Goal: Task Accomplishment & Management: Use online tool/utility

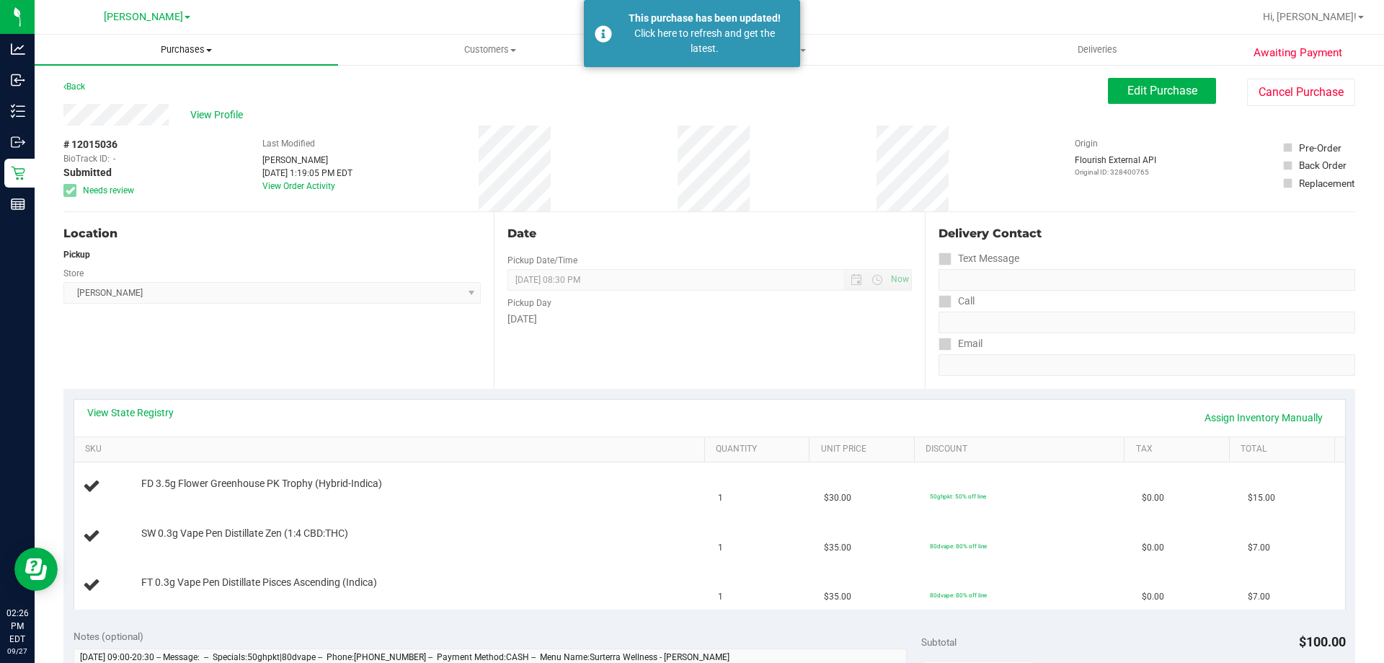
click at [203, 48] on span "Purchases" at bounding box center [187, 49] width 304 height 13
click at [109, 104] on span "Fulfillment" at bounding box center [79, 104] width 89 height 12
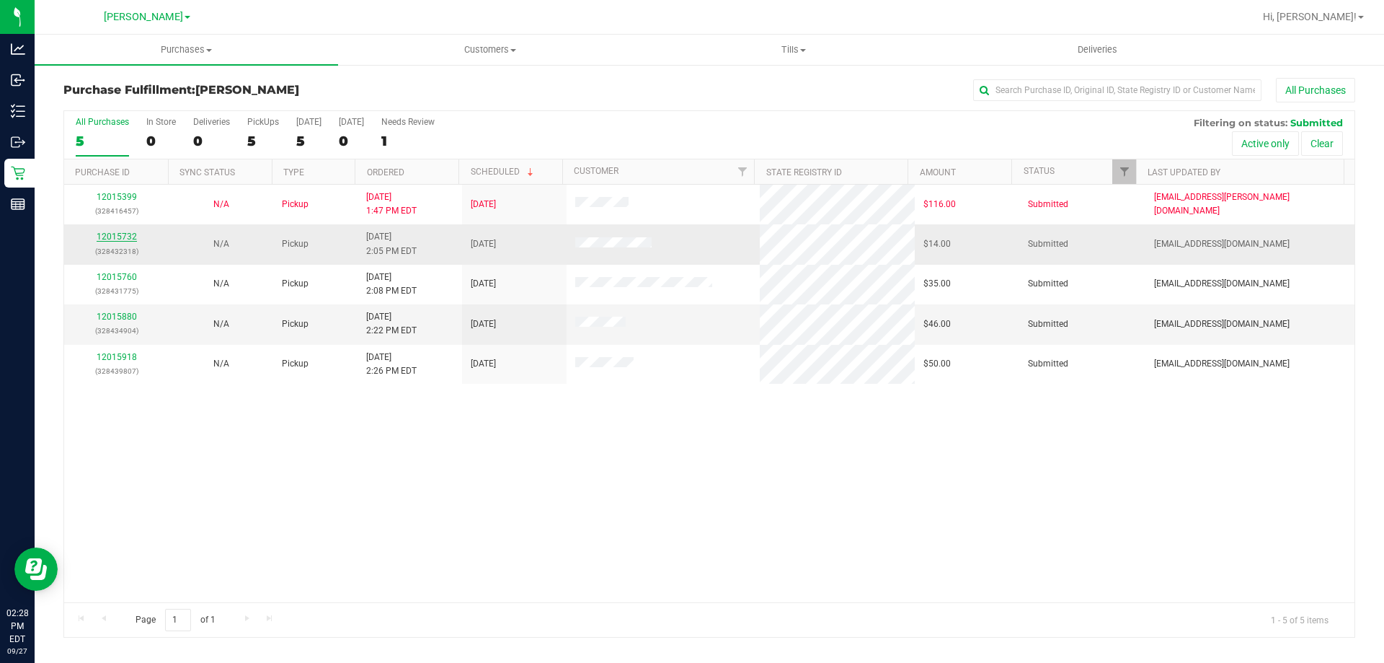
click at [118, 236] on link "12015732" at bounding box center [117, 236] width 40 height 10
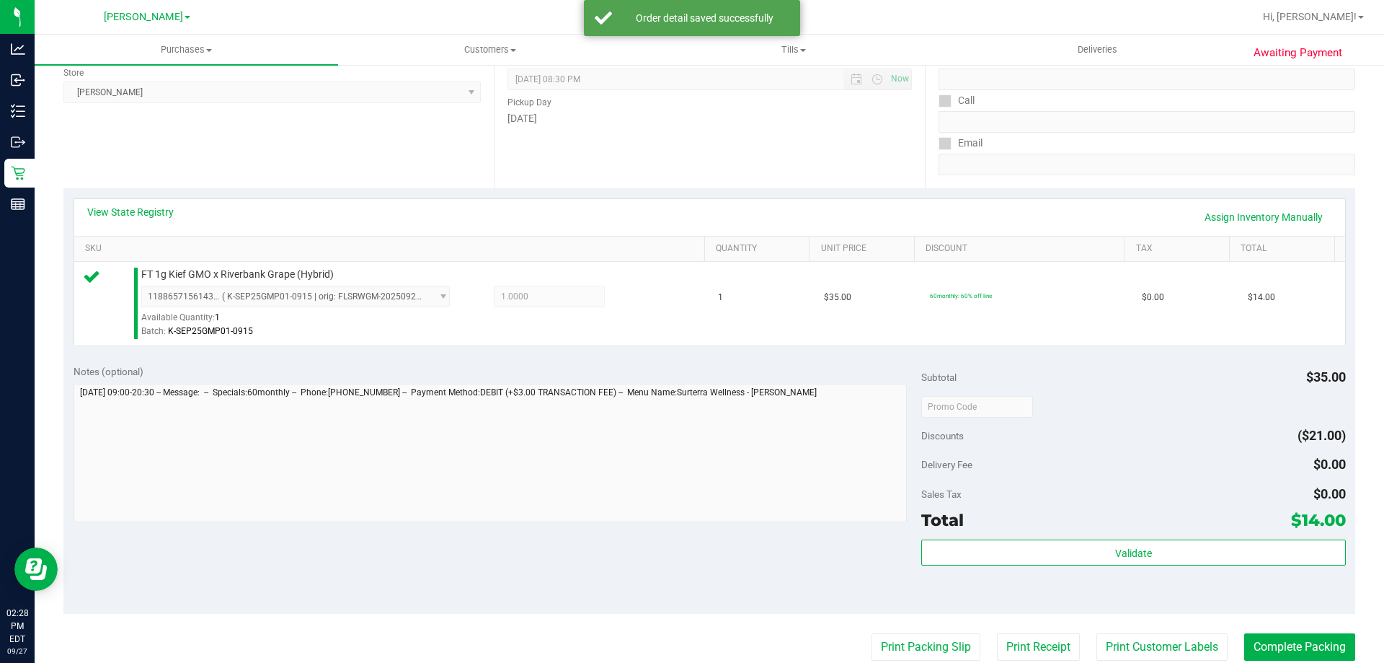
scroll to position [262, 0]
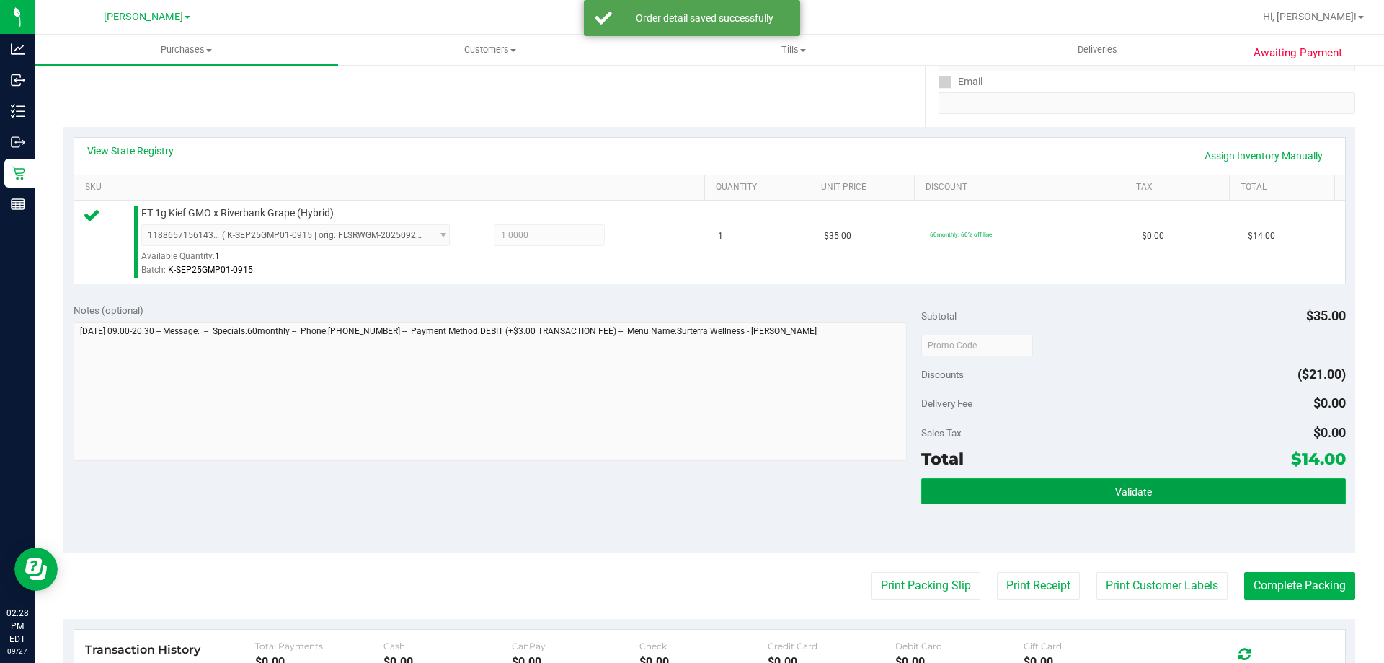
click at [1184, 502] on button "Validate" at bounding box center [1133, 491] width 424 height 26
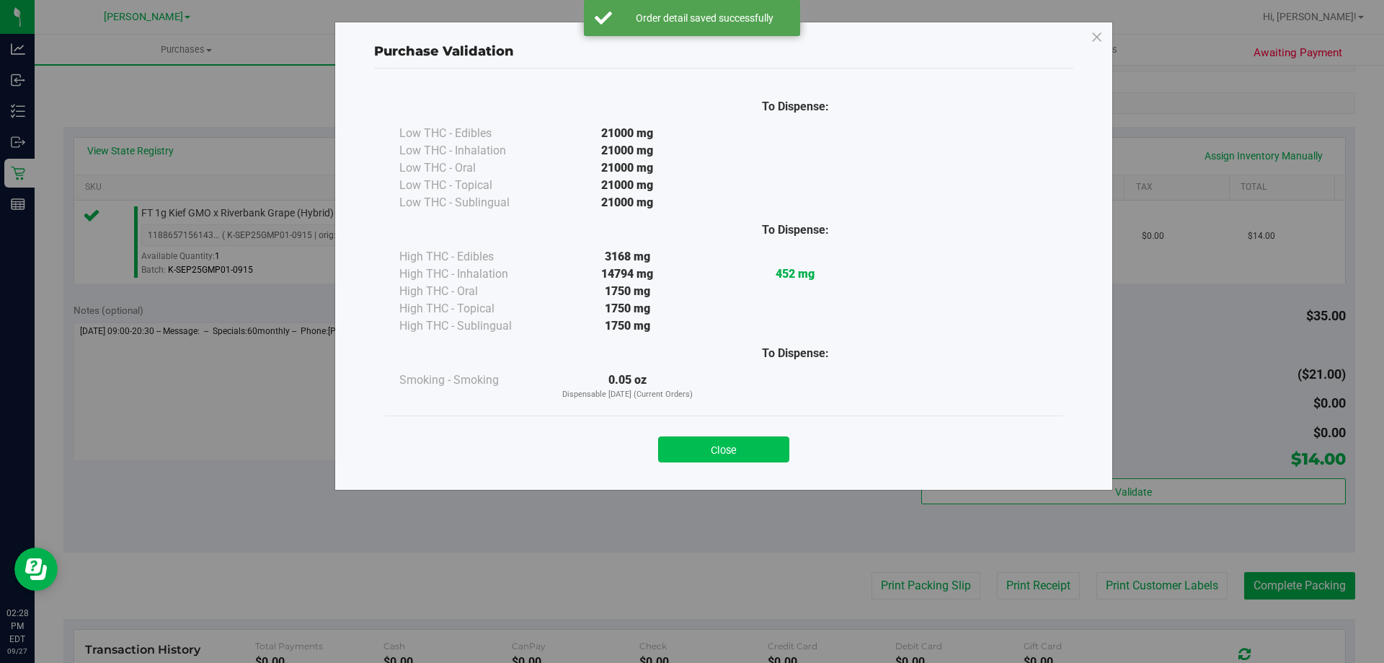
click at [761, 450] on button "Close" at bounding box center [723, 449] width 131 height 26
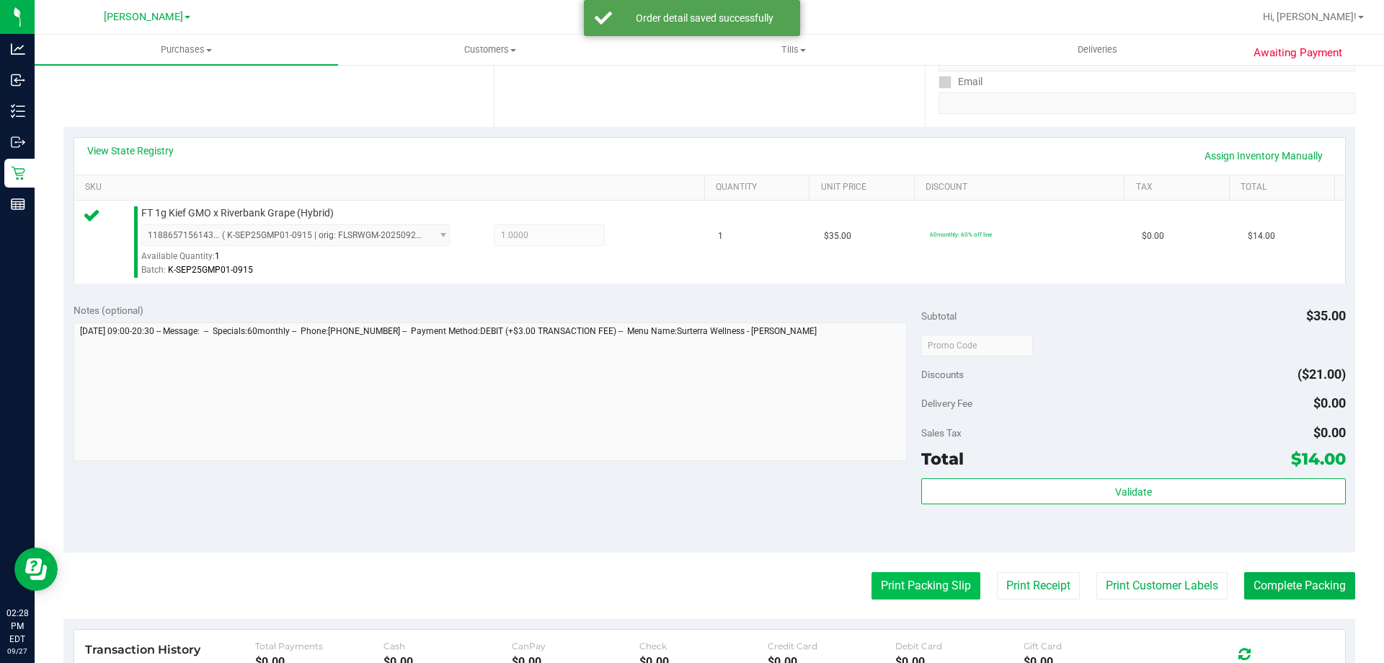
click at [942, 575] on button "Print Packing Slip" at bounding box center [926, 585] width 109 height 27
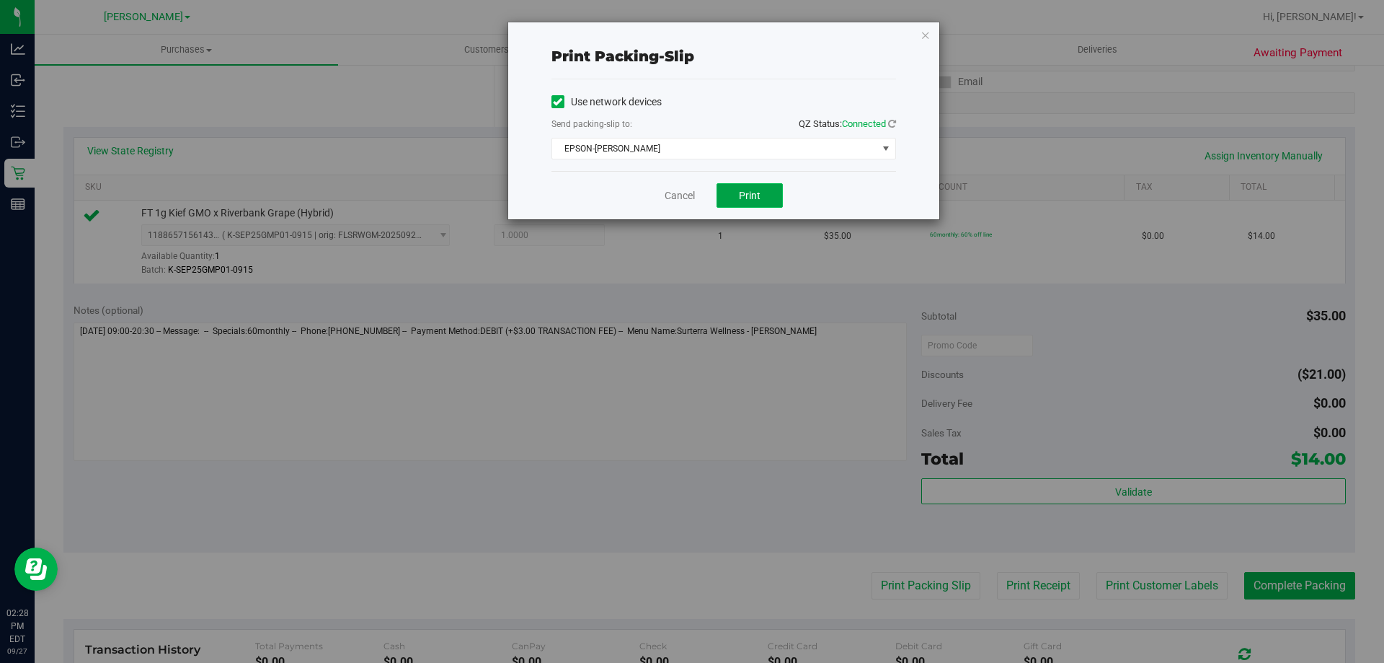
click at [751, 185] on button "Print" at bounding box center [750, 195] width 66 height 25
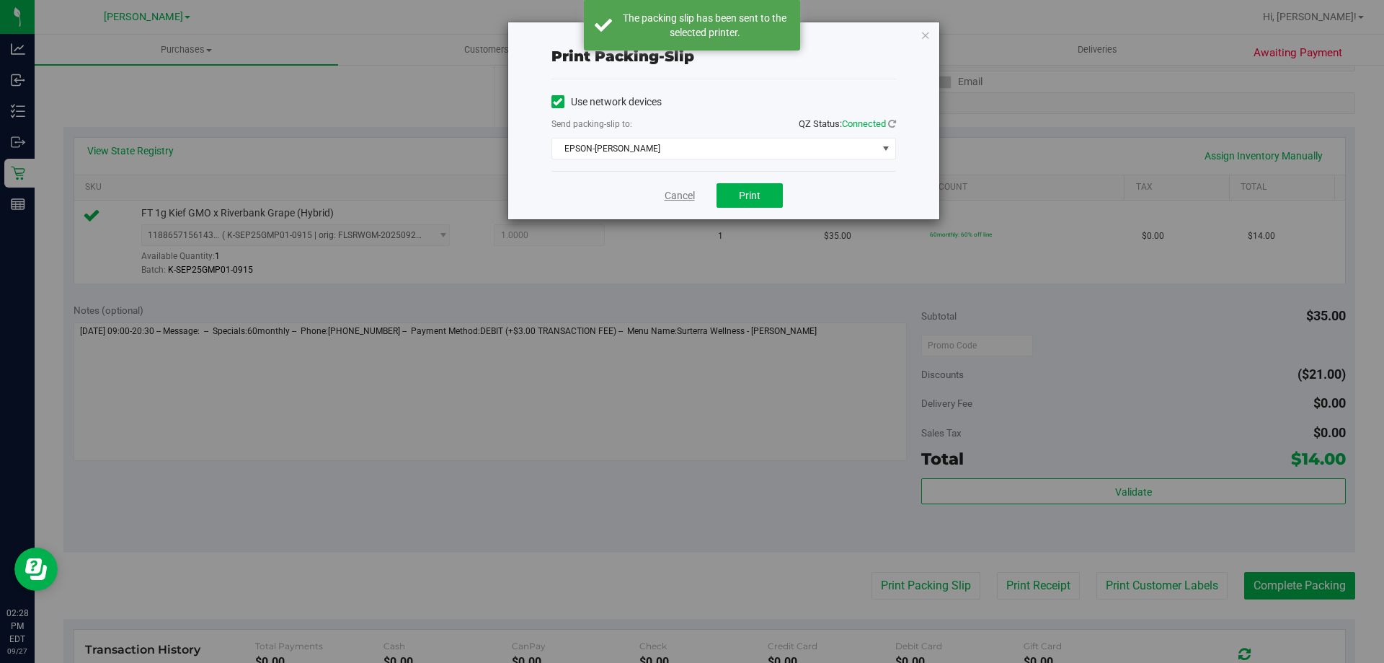
click at [672, 197] on link "Cancel" at bounding box center [680, 195] width 30 height 15
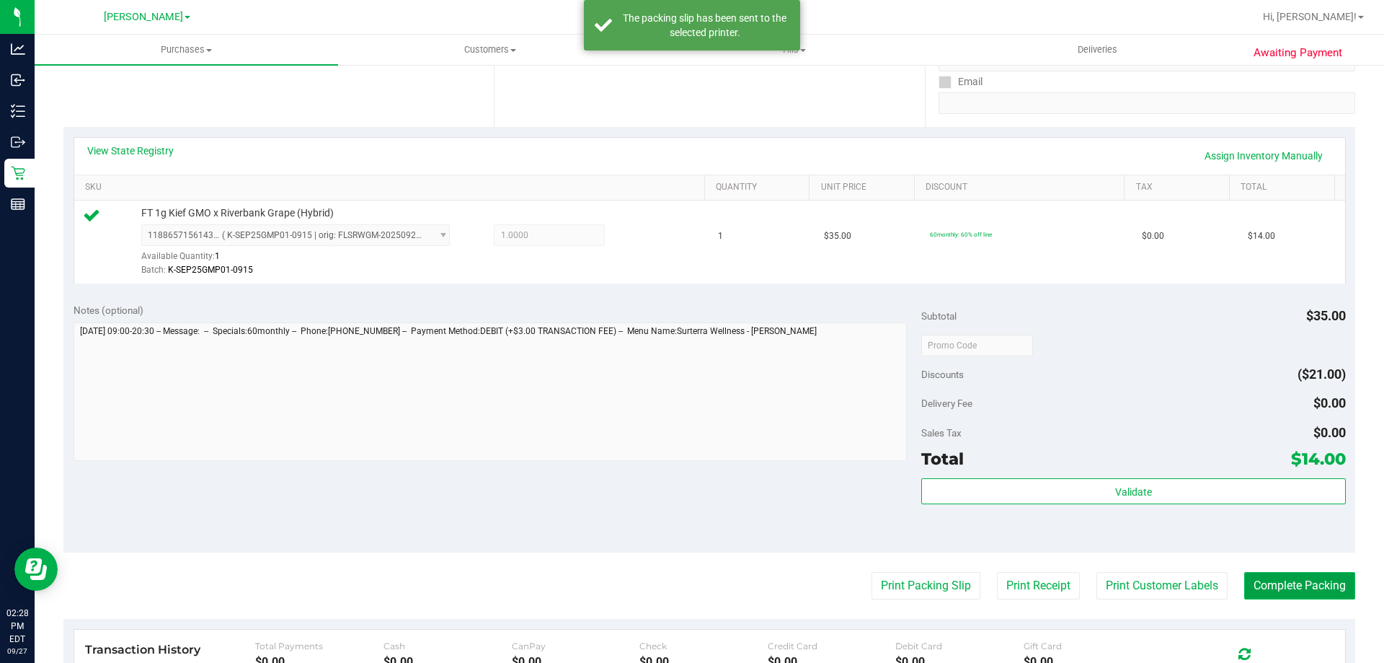
click at [1297, 598] on button "Complete Packing" at bounding box center [1299, 585] width 111 height 27
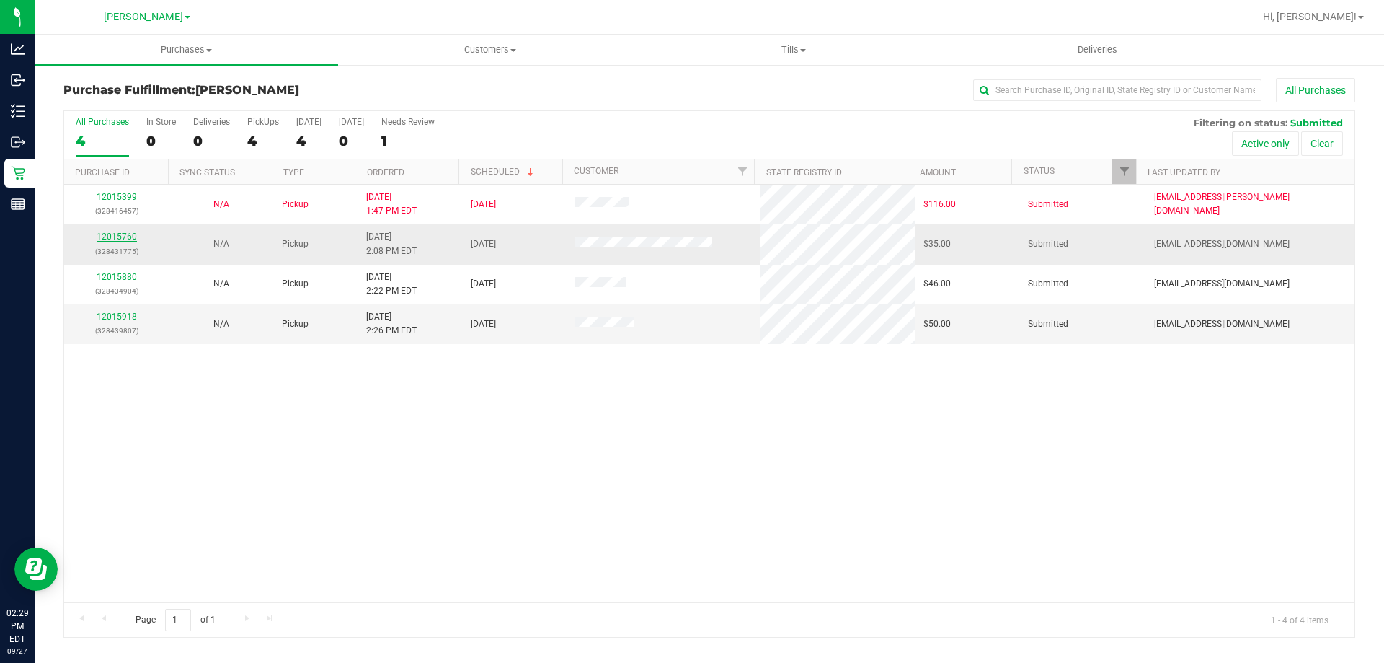
click at [124, 234] on link "12015760" at bounding box center [117, 236] width 40 height 10
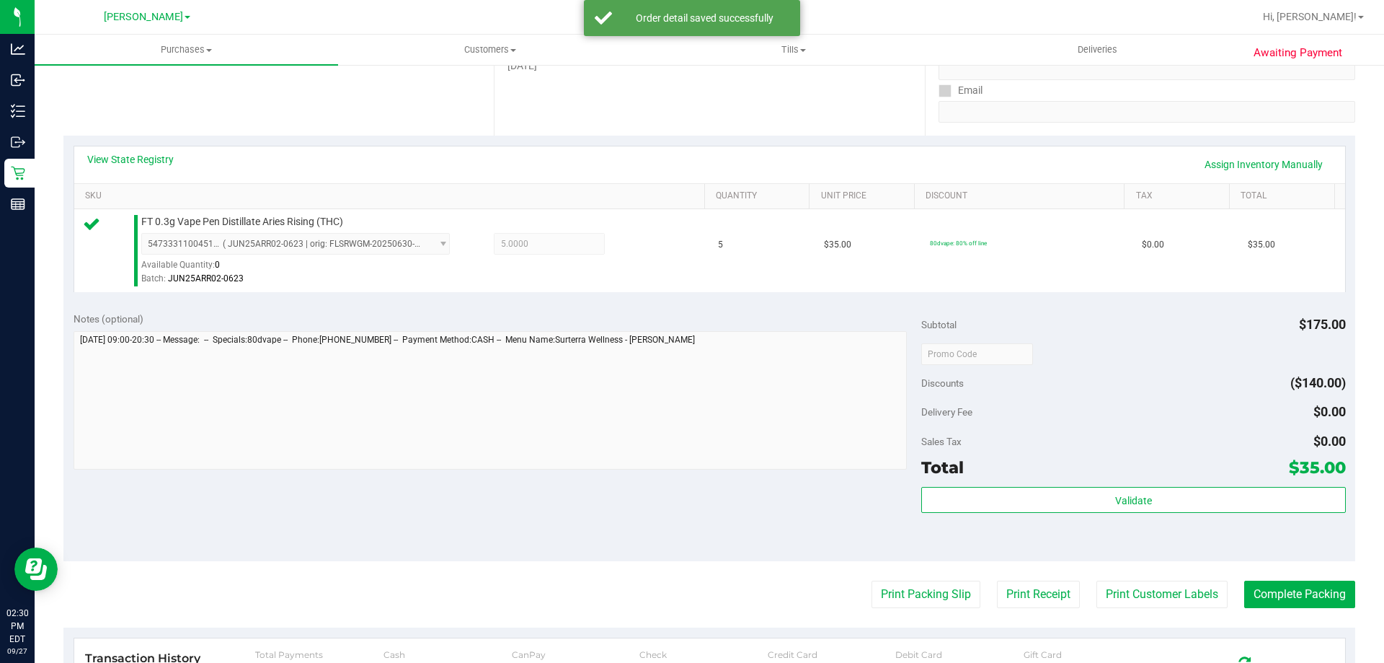
scroll to position [265, 0]
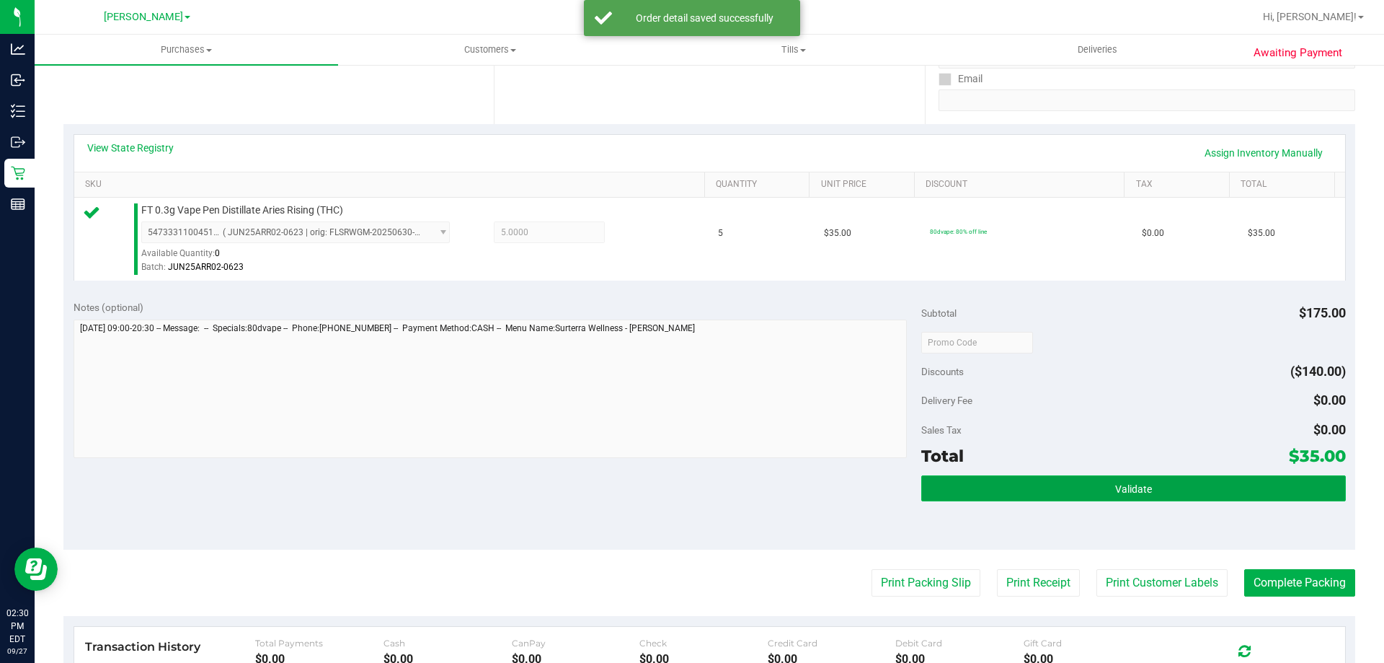
click at [1227, 483] on button "Validate" at bounding box center [1133, 488] width 424 height 26
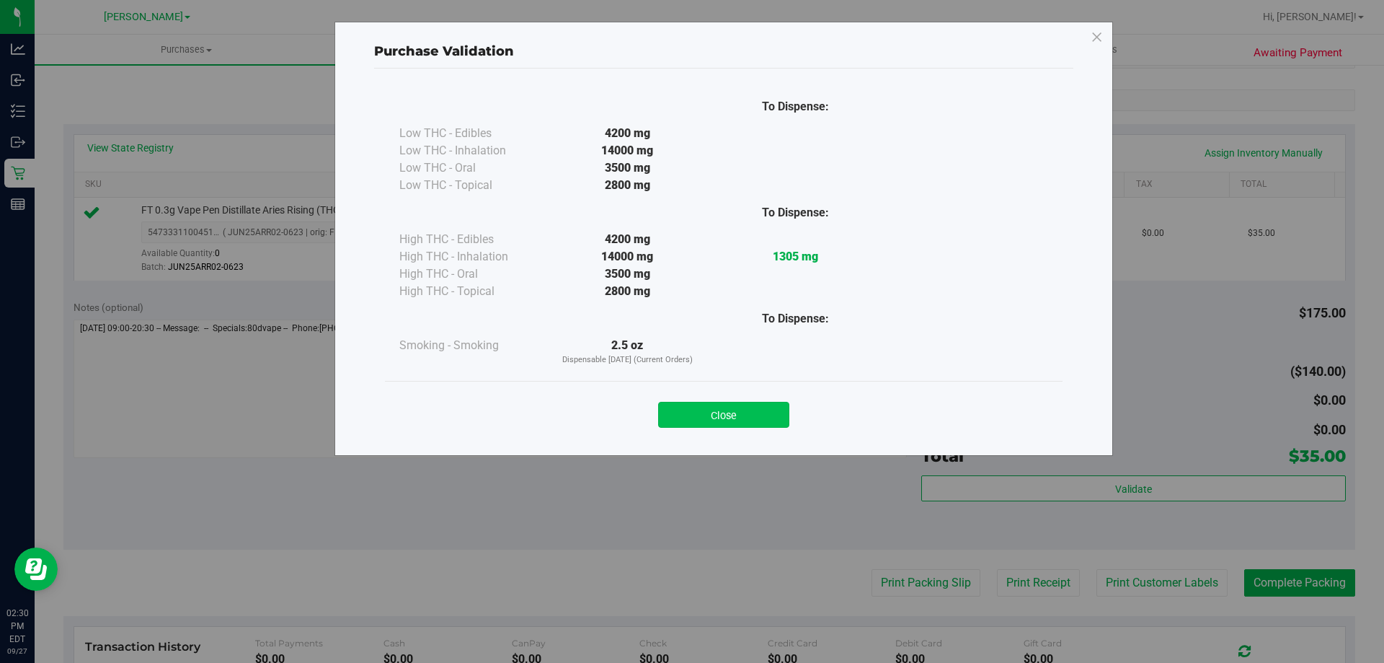
click at [759, 407] on button "Close" at bounding box center [723, 415] width 131 height 26
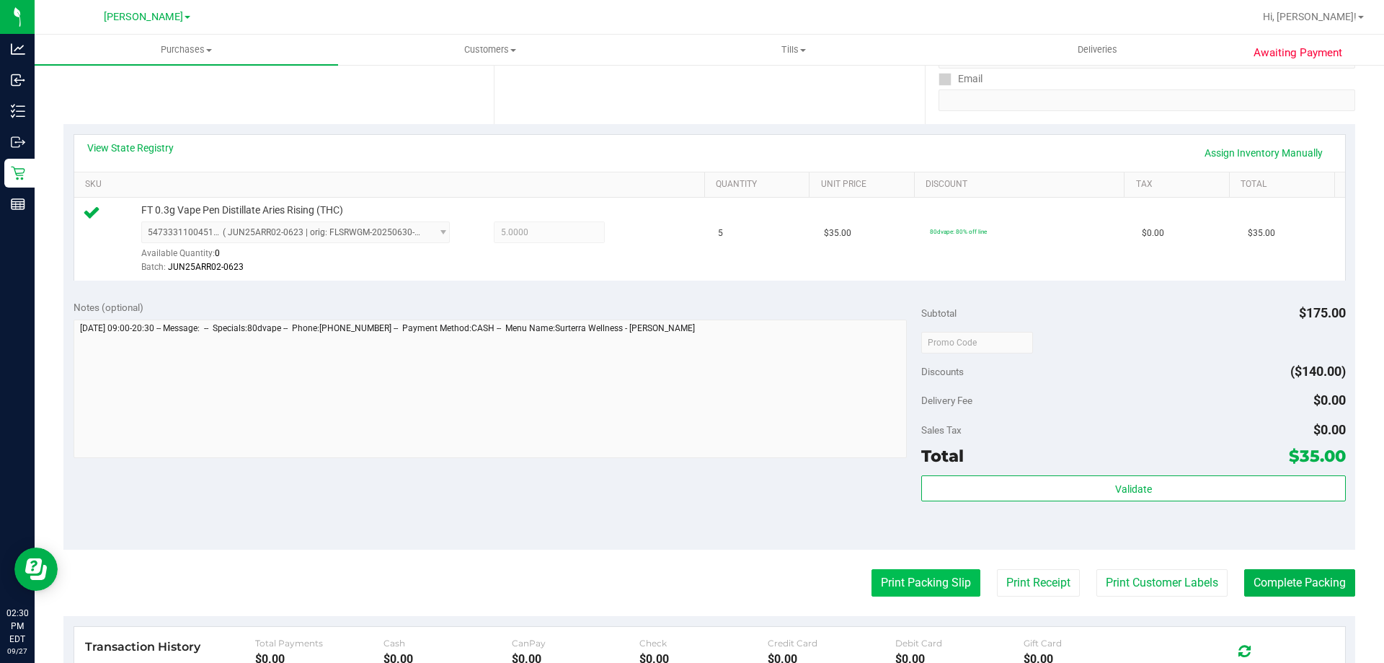
click at [934, 593] on button "Print Packing Slip" at bounding box center [926, 582] width 109 height 27
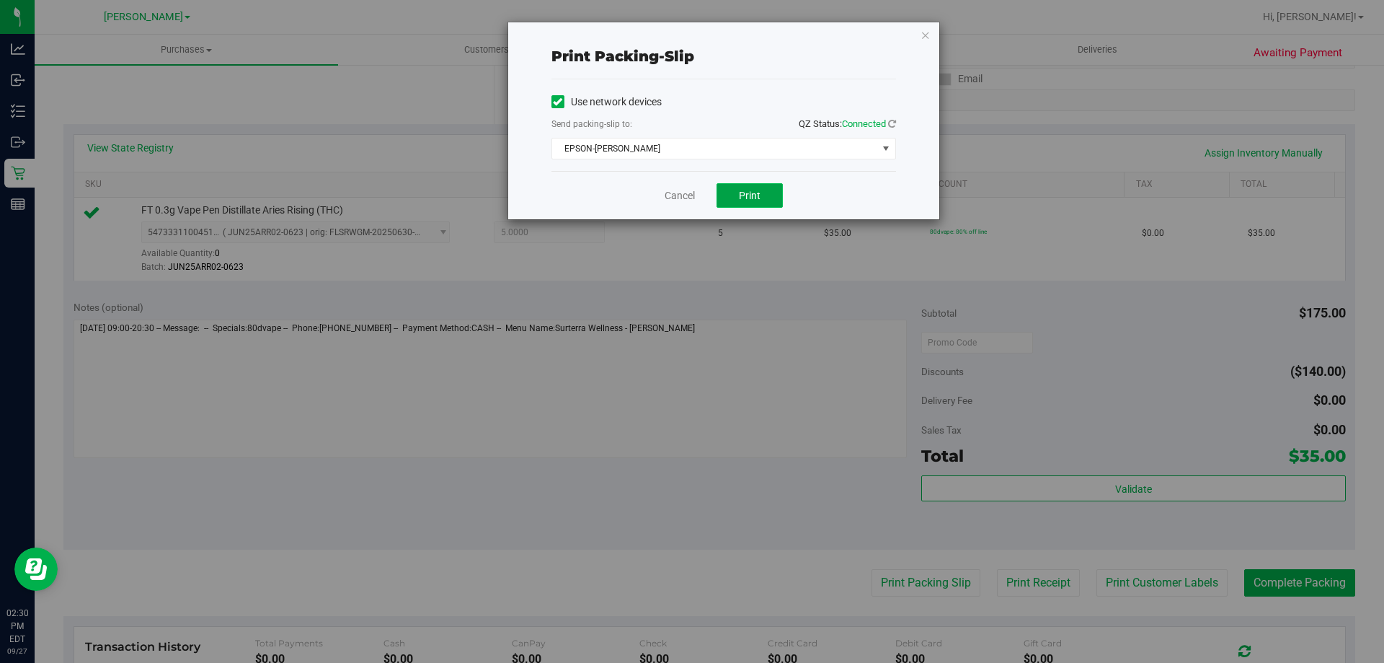
click at [766, 202] on button "Print" at bounding box center [750, 195] width 66 height 25
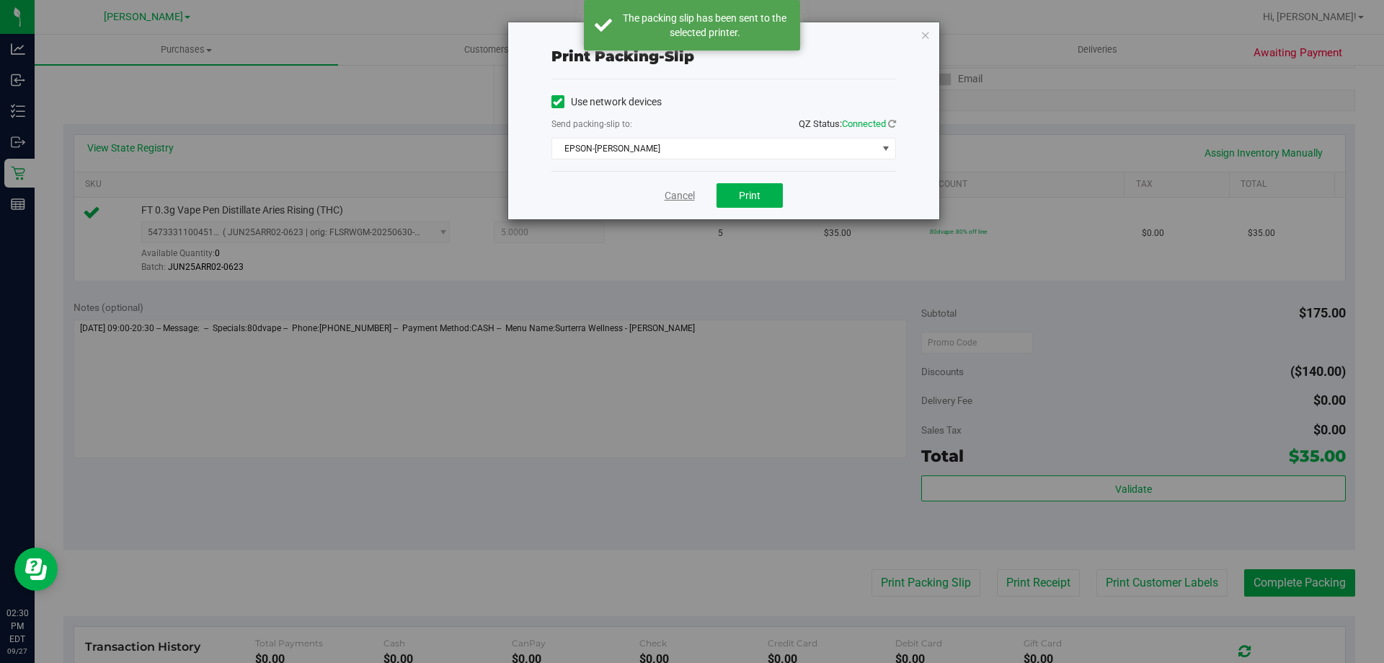
click at [681, 195] on link "Cancel" at bounding box center [680, 195] width 30 height 15
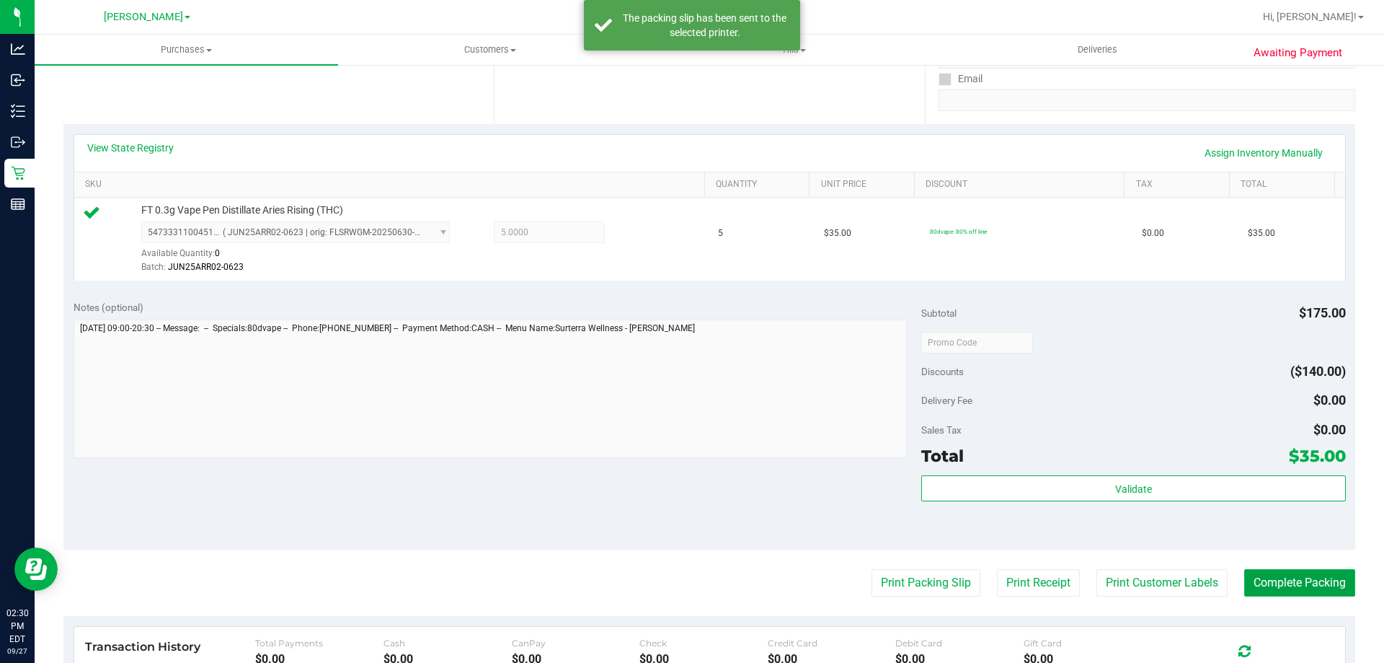
click at [1303, 573] on button "Complete Packing" at bounding box center [1299, 582] width 111 height 27
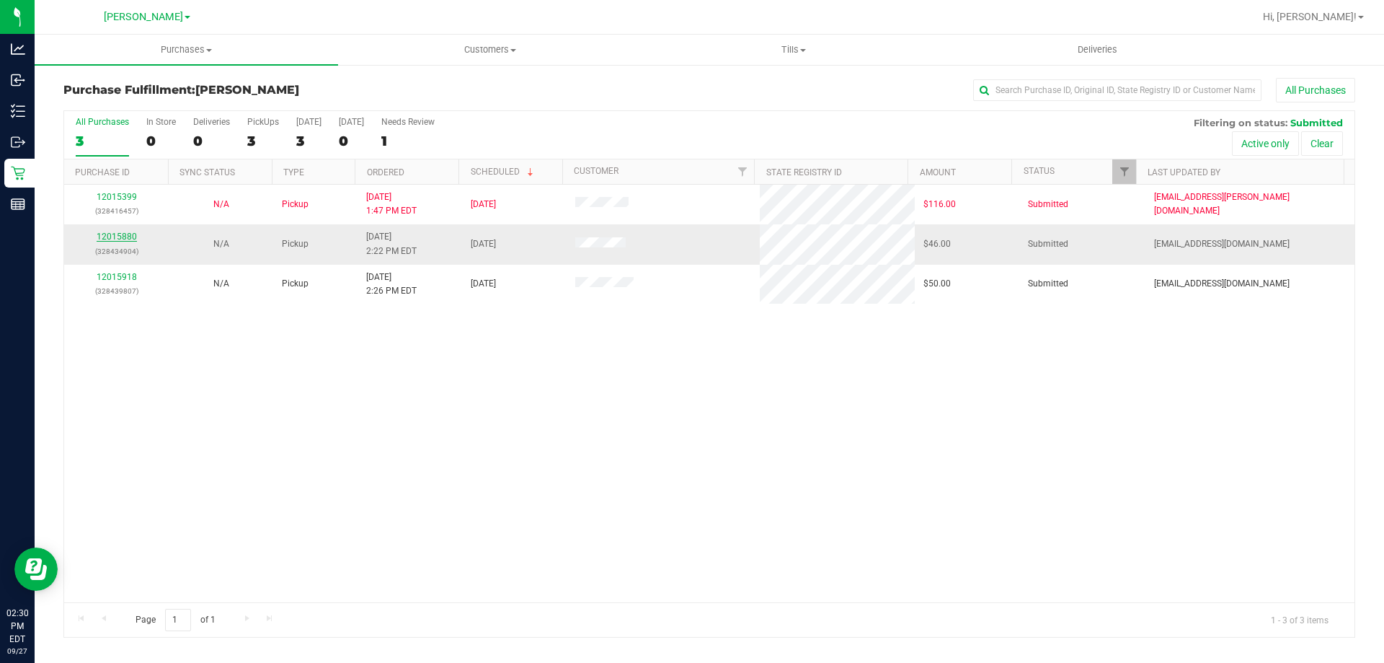
click at [130, 236] on link "12015880" at bounding box center [117, 236] width 40 height 10
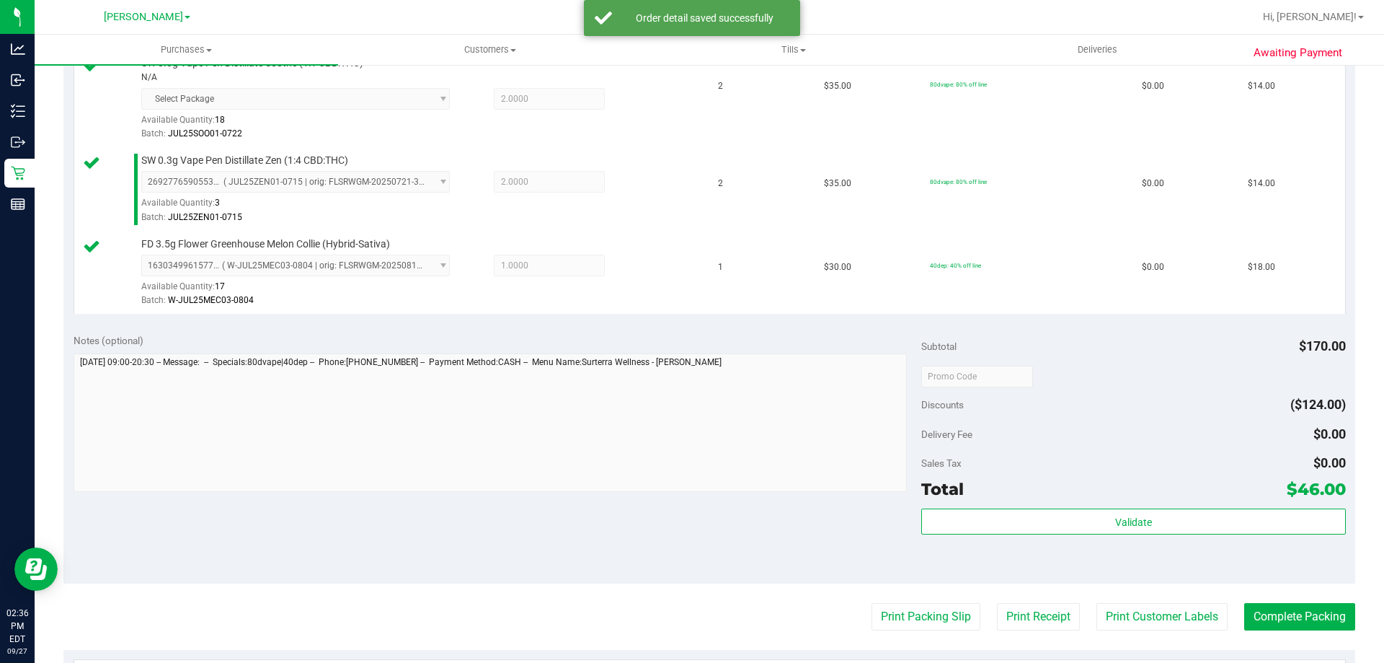
scroll to position [423, 0]
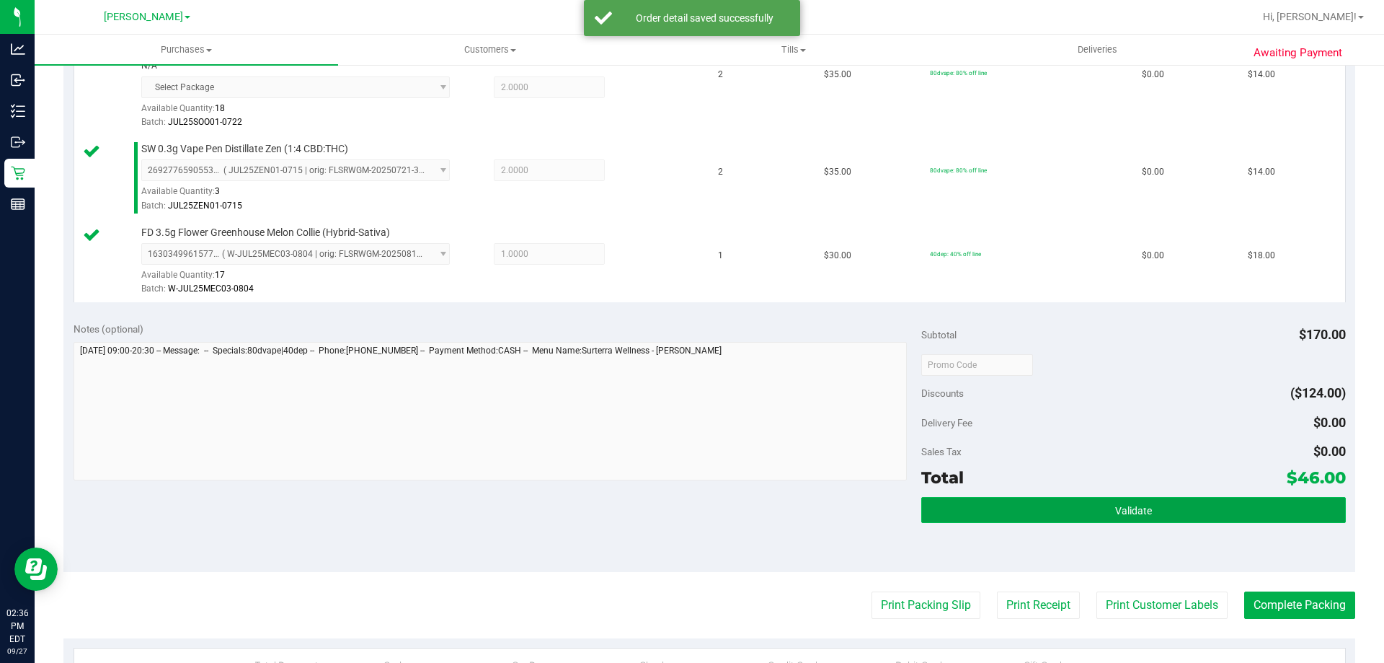
click at [1172, 513] on button "Validate" at bounding box center [1133, 510] width 424 height 26
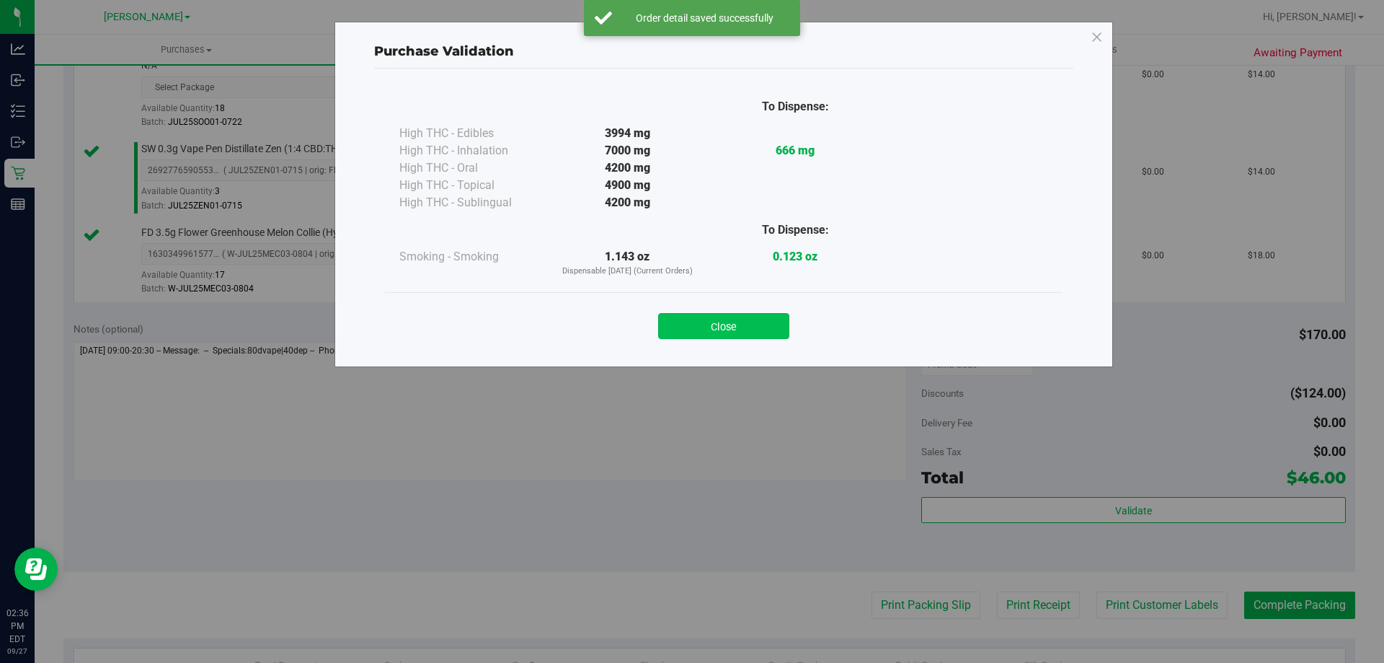
click at [753, 318] on button "Close" at bounding box center [723, 326] width 131 height 26
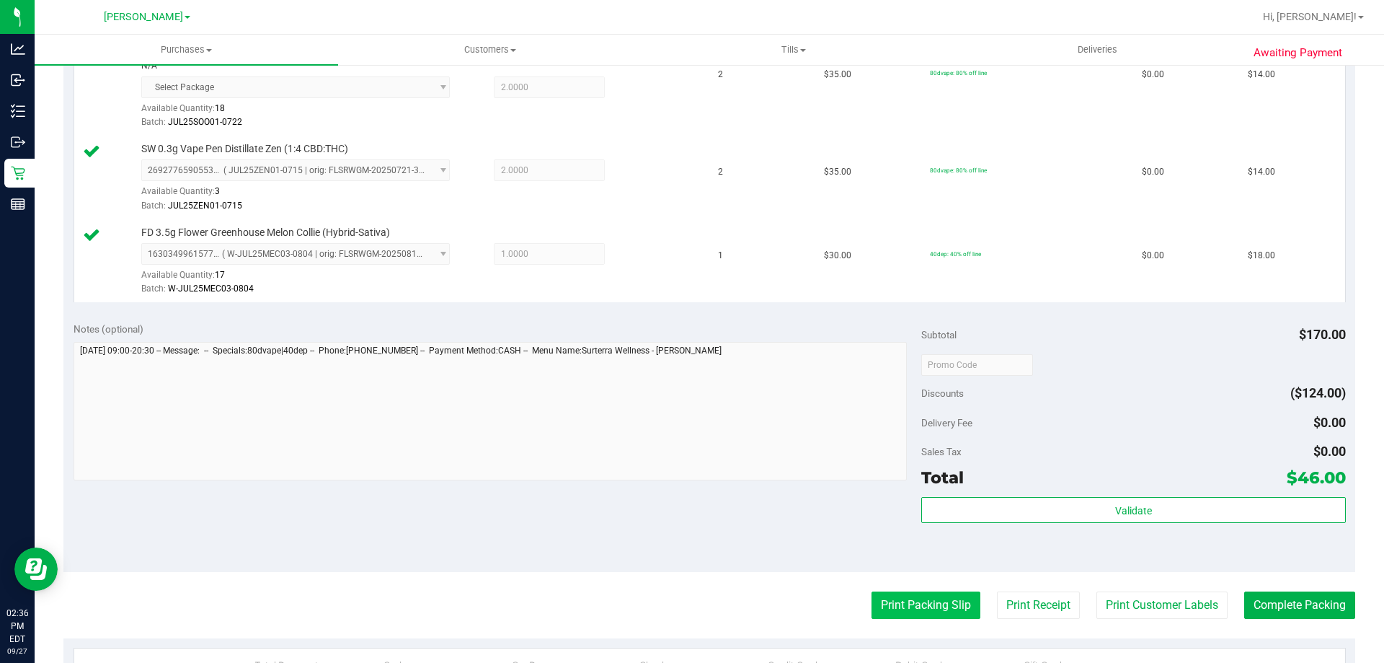
click at [912, 599] on button "Print Packing Slip" at bounding box center [926, 604] width 109 height 27
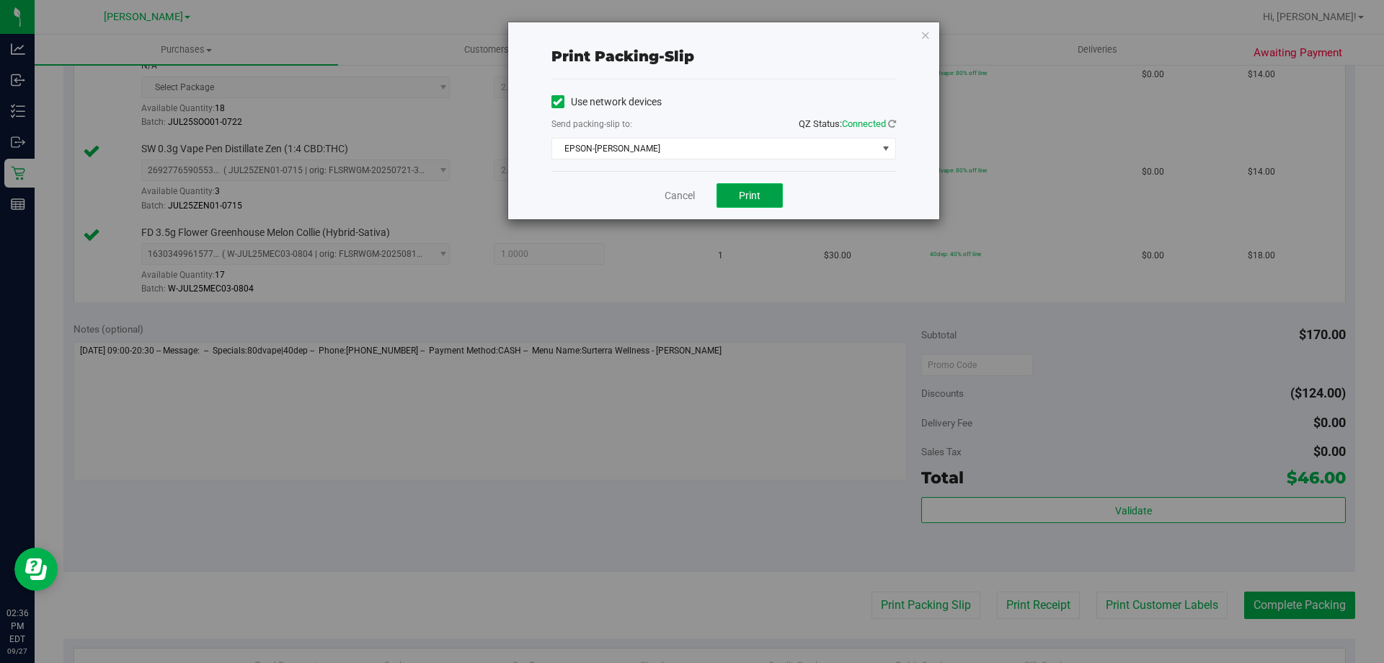
click at [760, 195] on span "Print" at bounding box center [750, 196] width 22 height 12
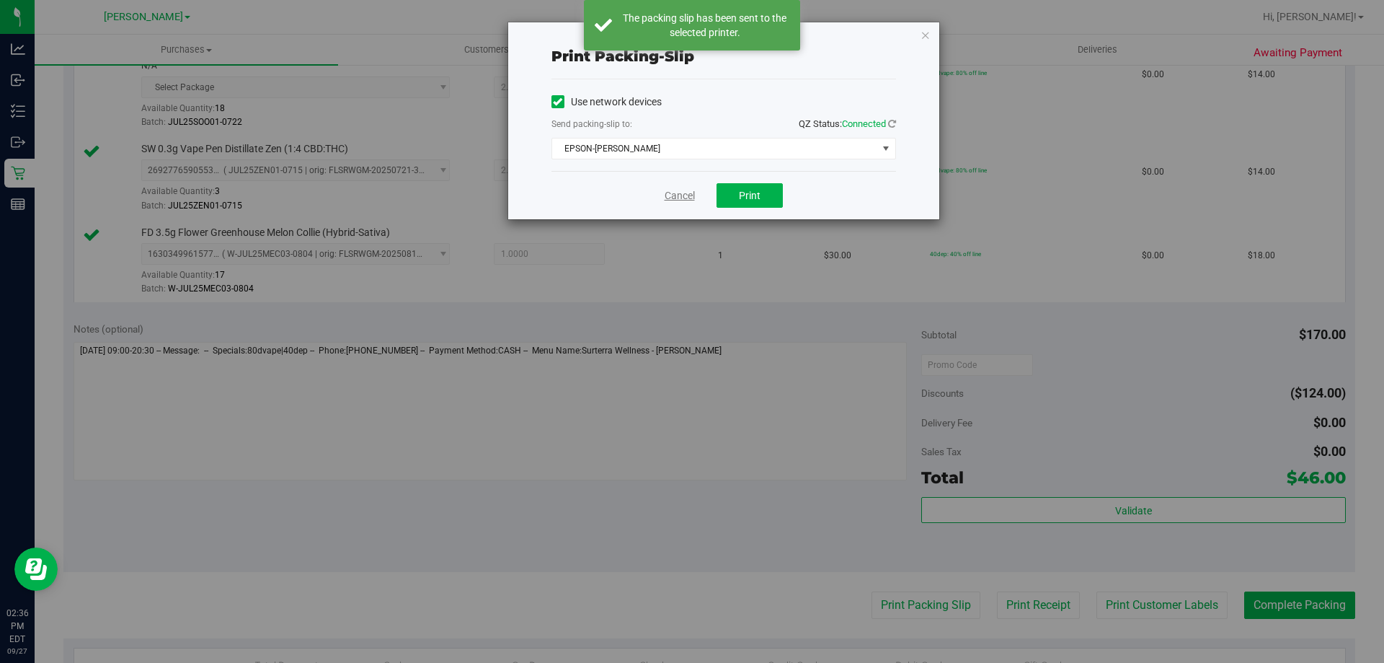
click at [673, 191] on link "Cancel" at bounding box center [680, 195] width 30 height 15
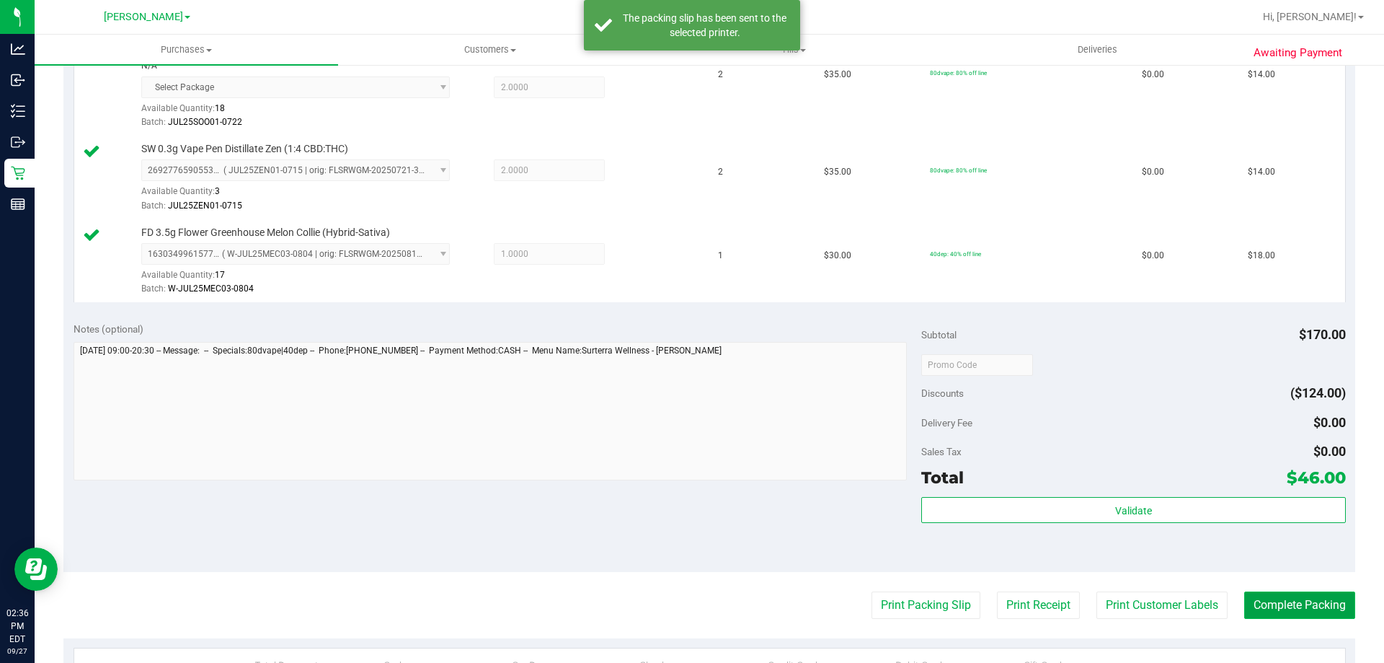
click at [1297, 603] on button "Complete Packing" at bounding box center [1299, 604] width 111 height 27
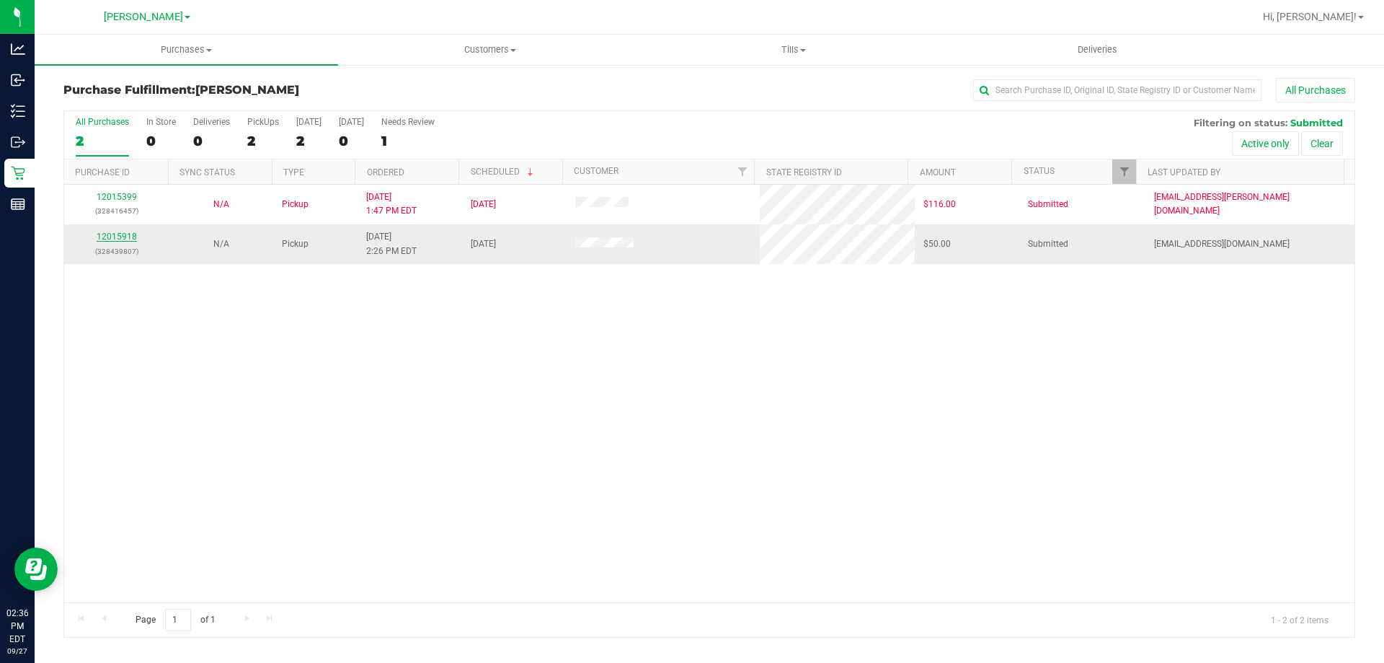
click at [104, 231] on div "12015918 (328439807)" at bounding box center [116, 243] width 87 height 27
click at [110, 234] on link "12015918" at bounding box center [117, 236] width 40 height 10
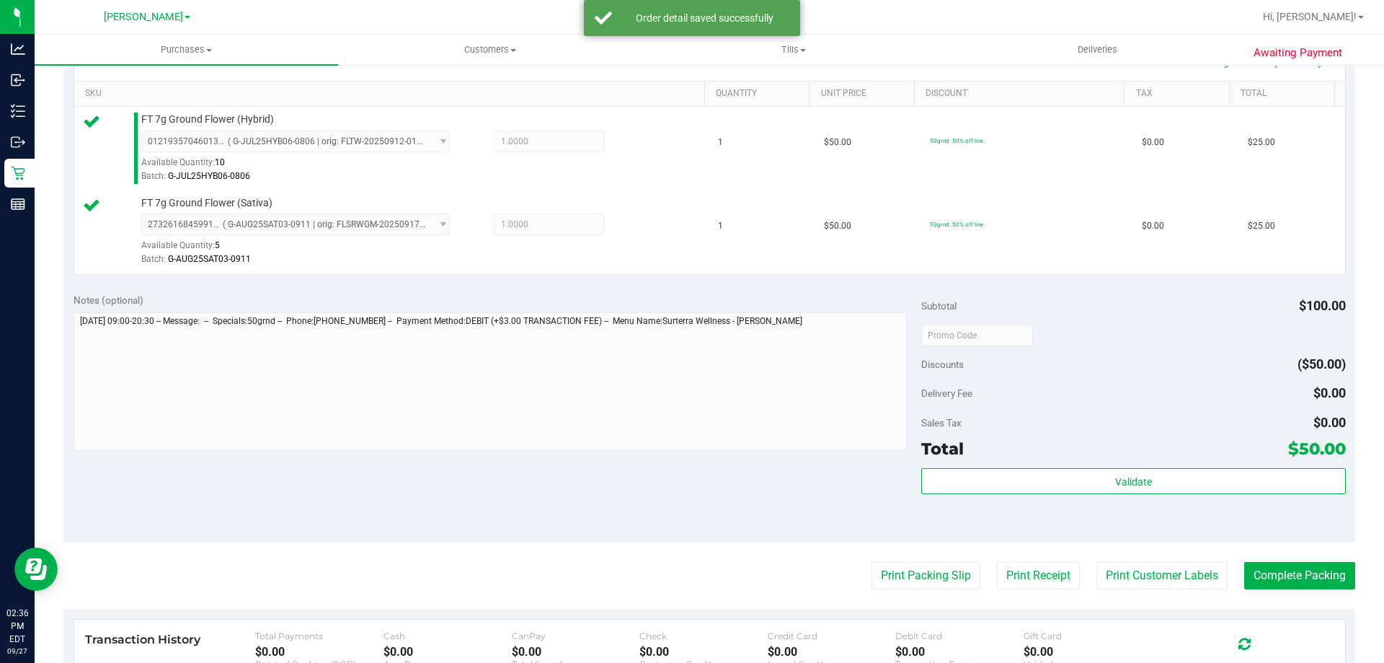
scroll to position [366, 0]
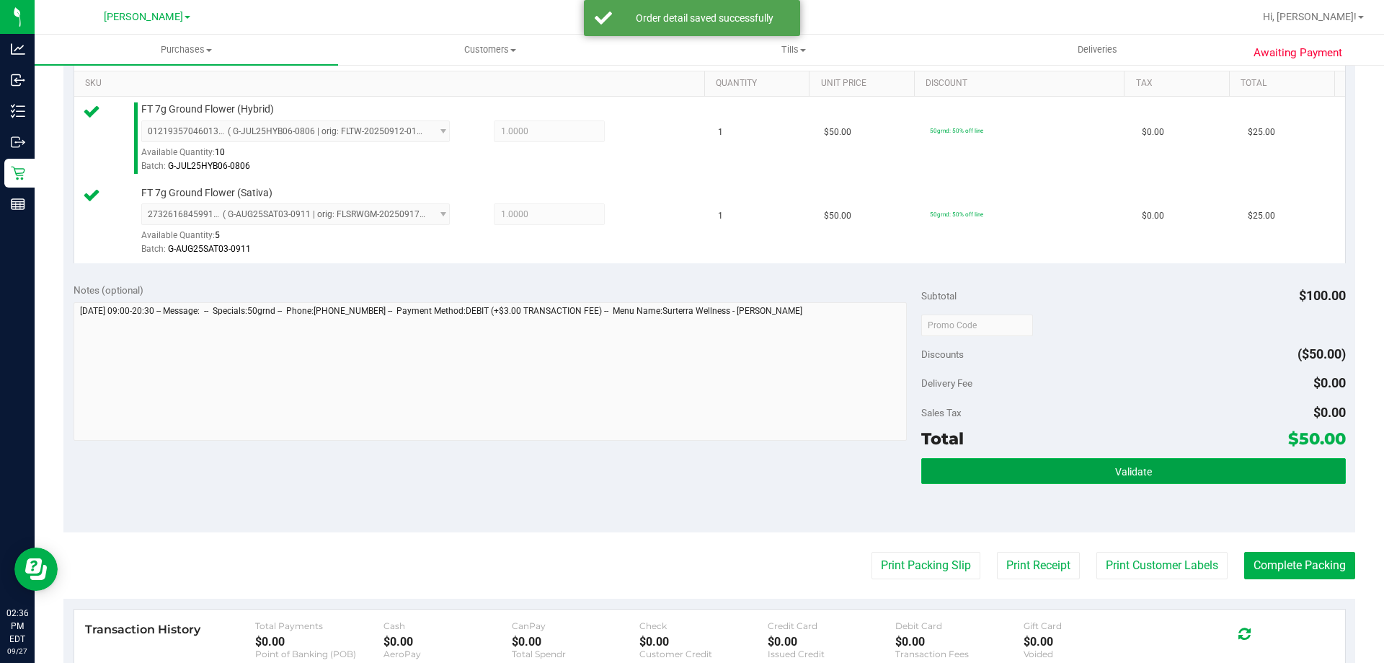
click at [1128, 479] on button "Validate" at bounding box center [1133, 471] width 424 height 26
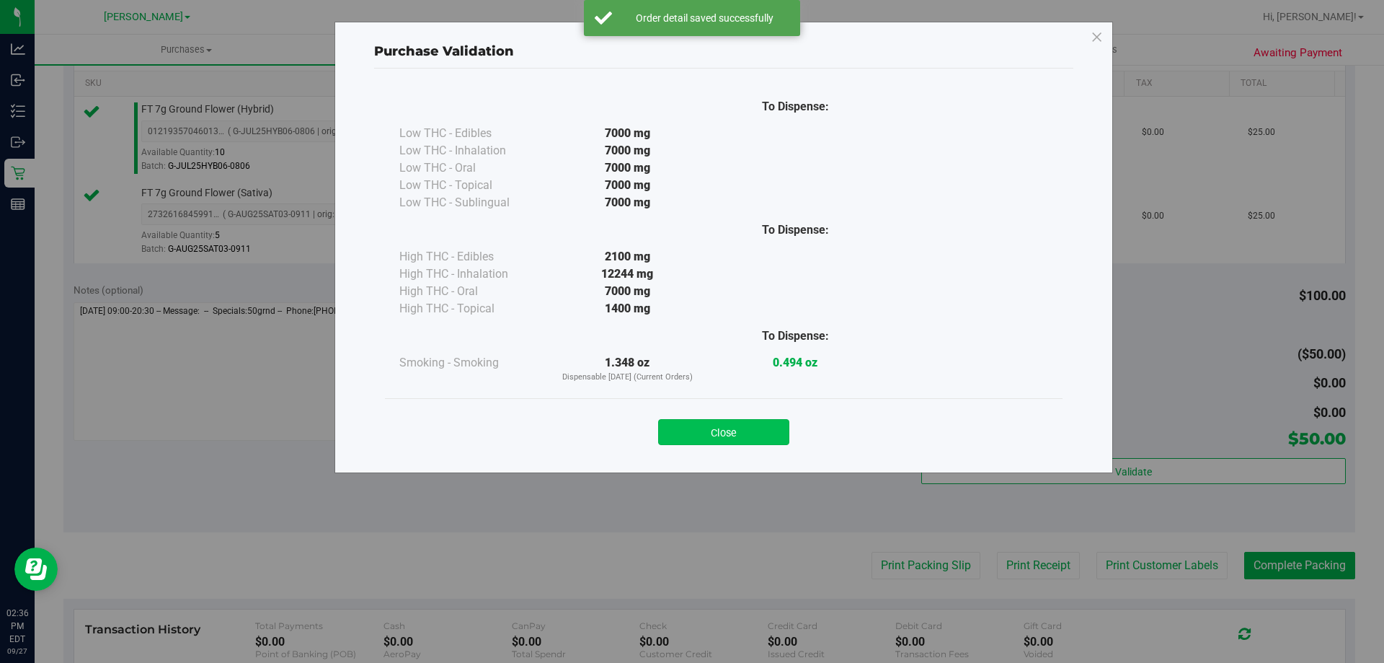
click at [753, 438] on button "Close" at bounding box center [723, 432] width 131 height 26
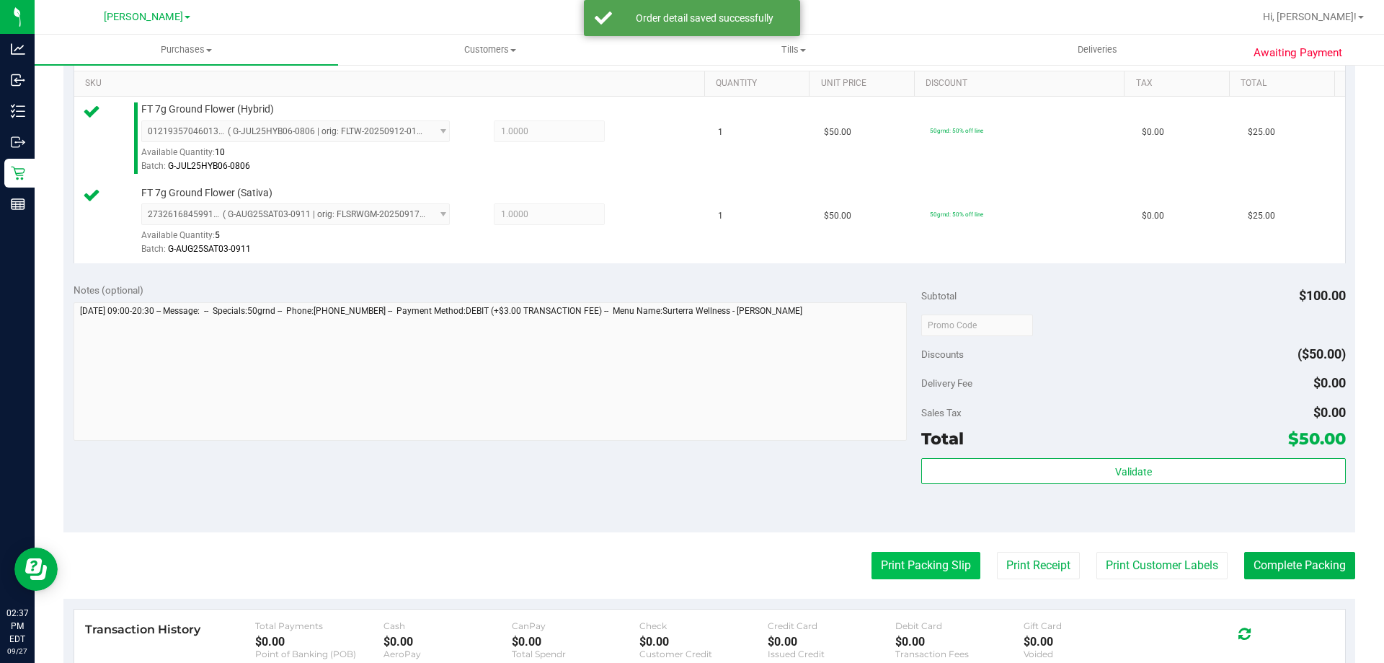
click at [906, 554] on button "Print Packing Slip" at bounding box center [926, 565] width 109 height 27
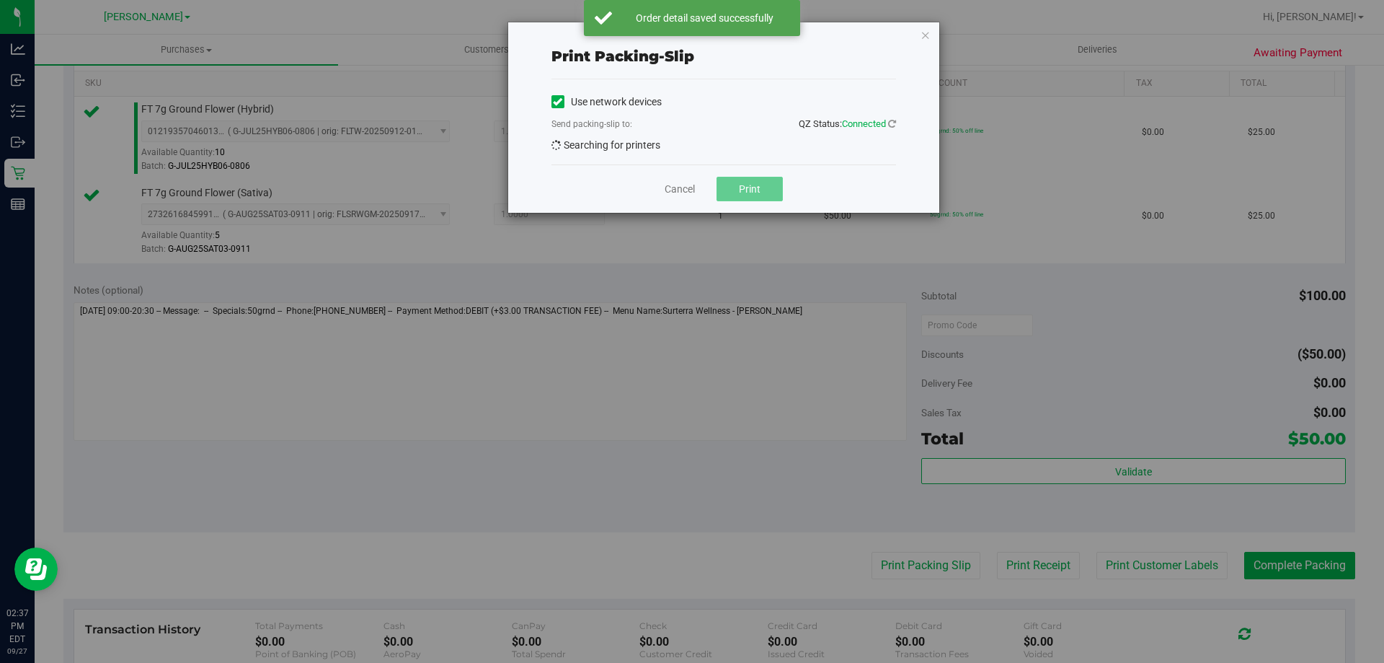
click at [756, 195] on span "Print" at bounding box center [750, 189] width 22 height 12
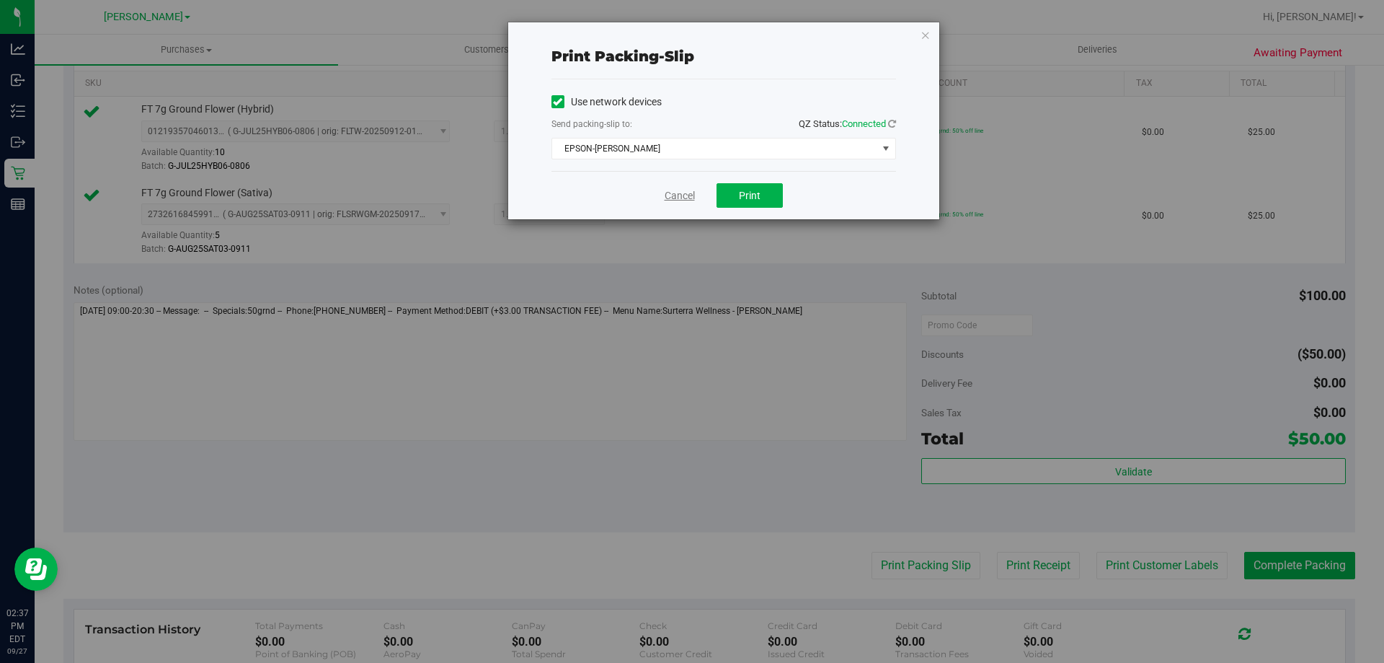
click at [681, 193] on link "Cancel" at bounding box center [680, 195] width 30 height 15
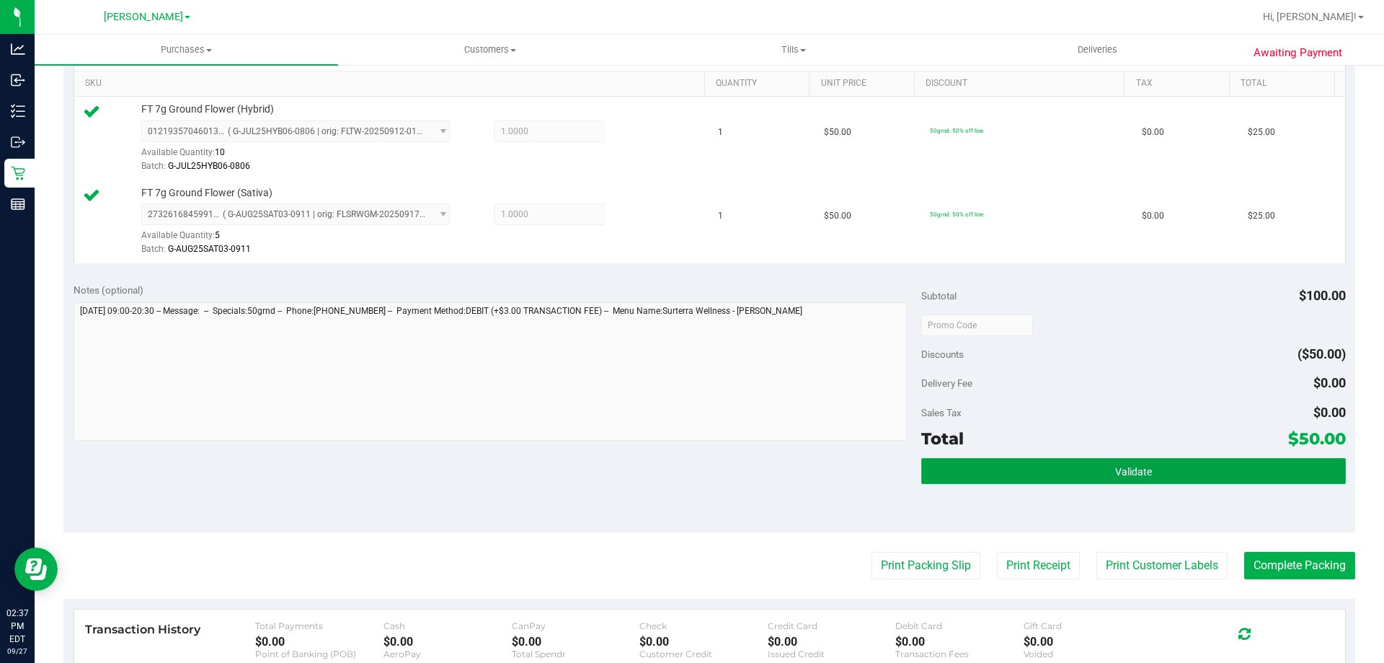
click at [1267, 466] on button "Validate" at bounding box center [1133, 471] width 424 height 26
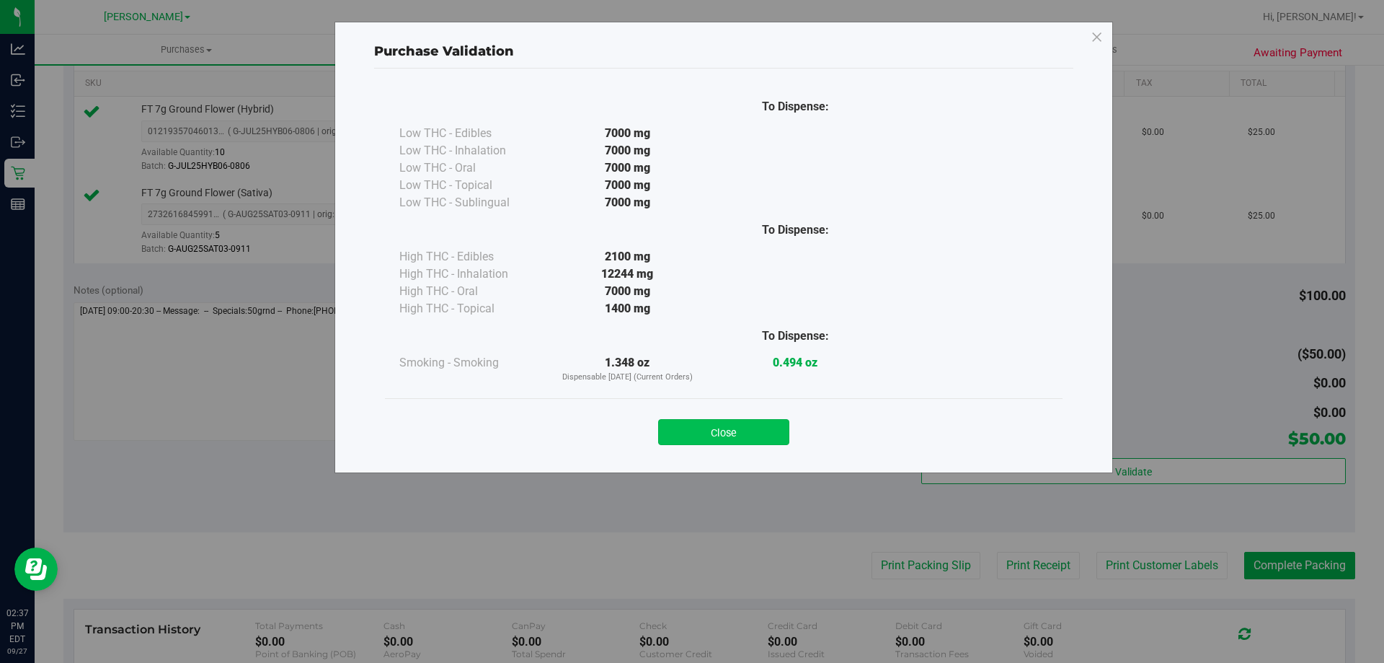
click at [747, 438] on button "Close" at bounding box center [723, 432] width 131 height 26
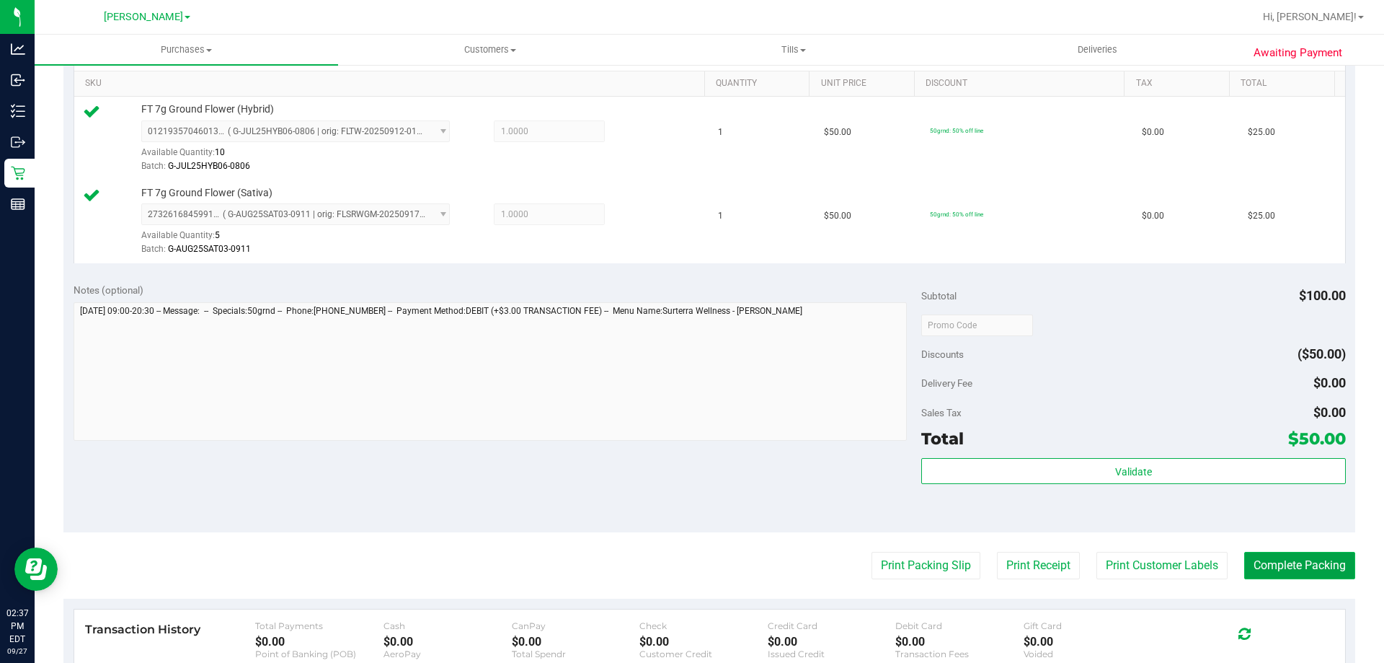
click at [1288, 560] on button "Complete Packing" at bounding box center [1299, 565] width 111 height 27
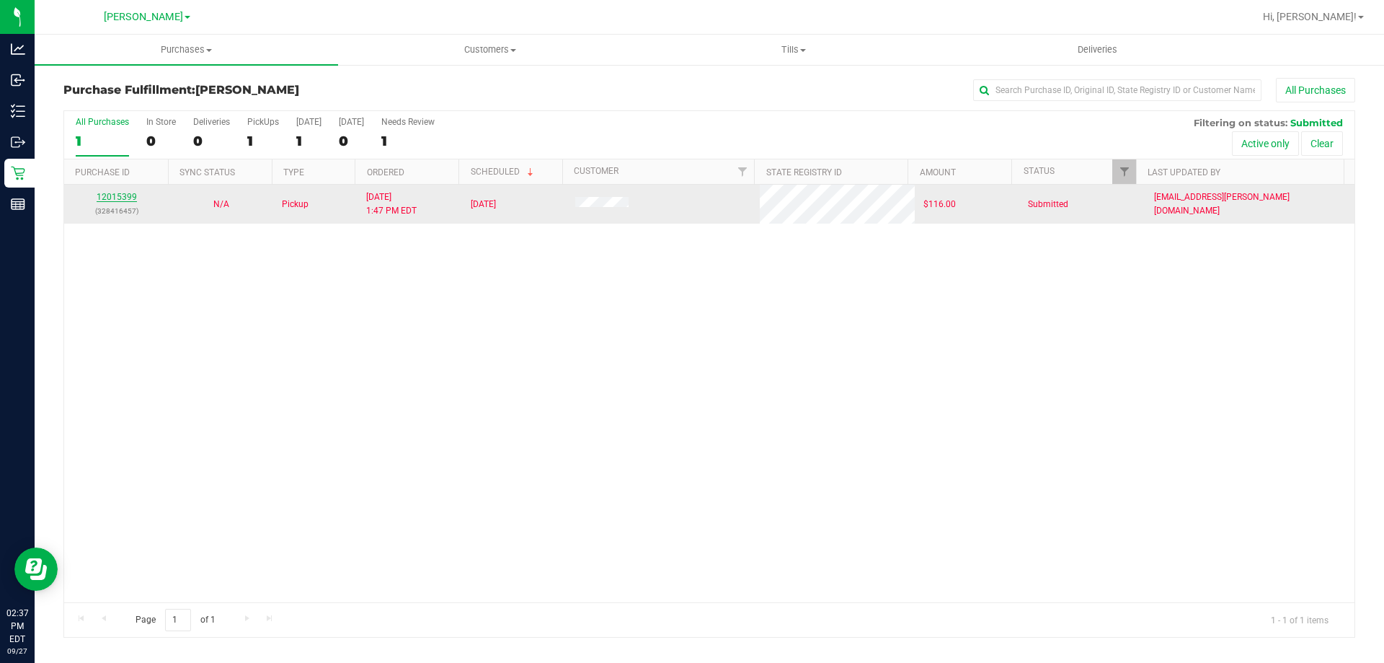
click at [125, 200] on link "12015399" at bounding box center [117, 197] width 40 height 10
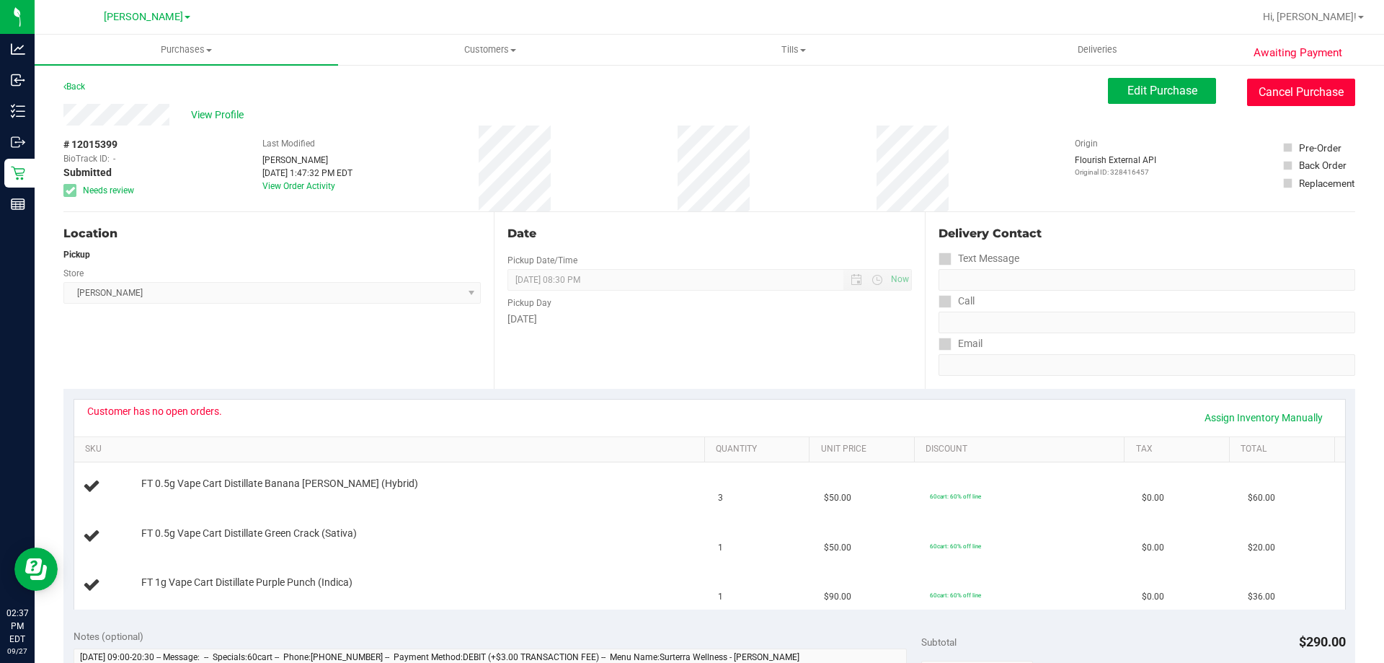
click at [1323, 92] on button "Cancel Purchase" at bounding box center [1301, 92] width 108 height 27
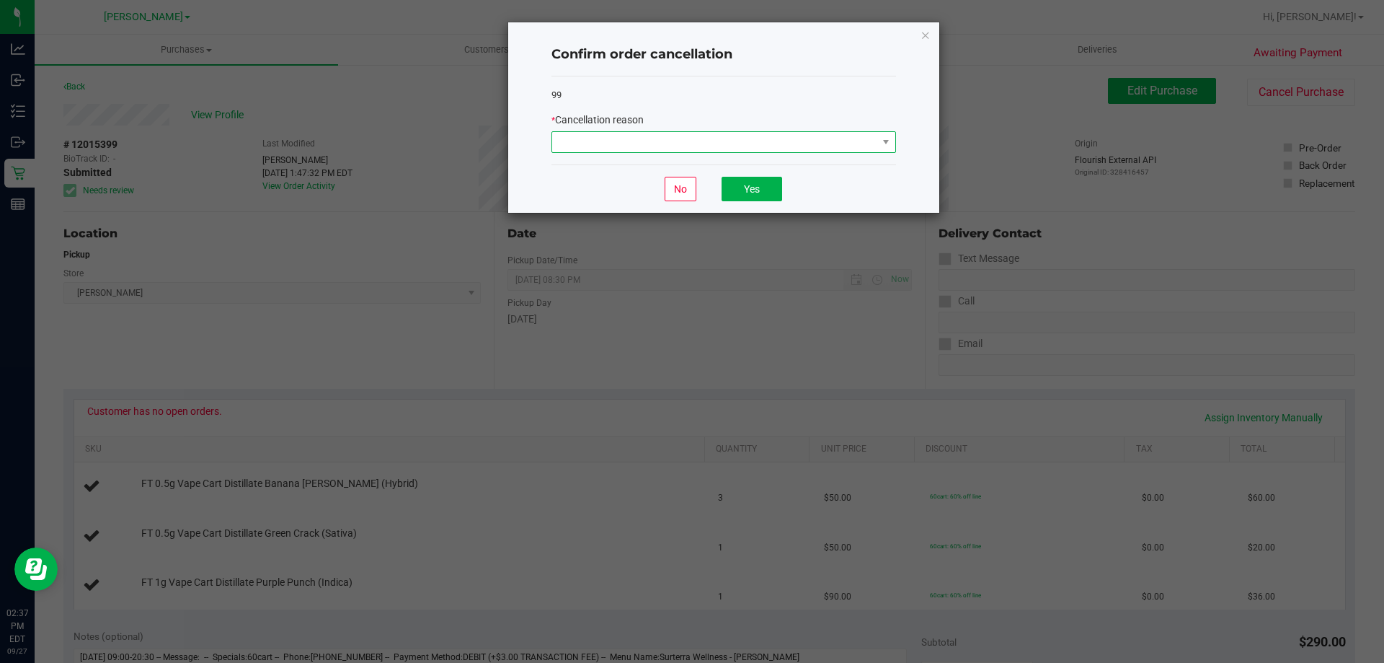
click at [649, 139] on span at bounding box center [714, 142] width 325 height 20
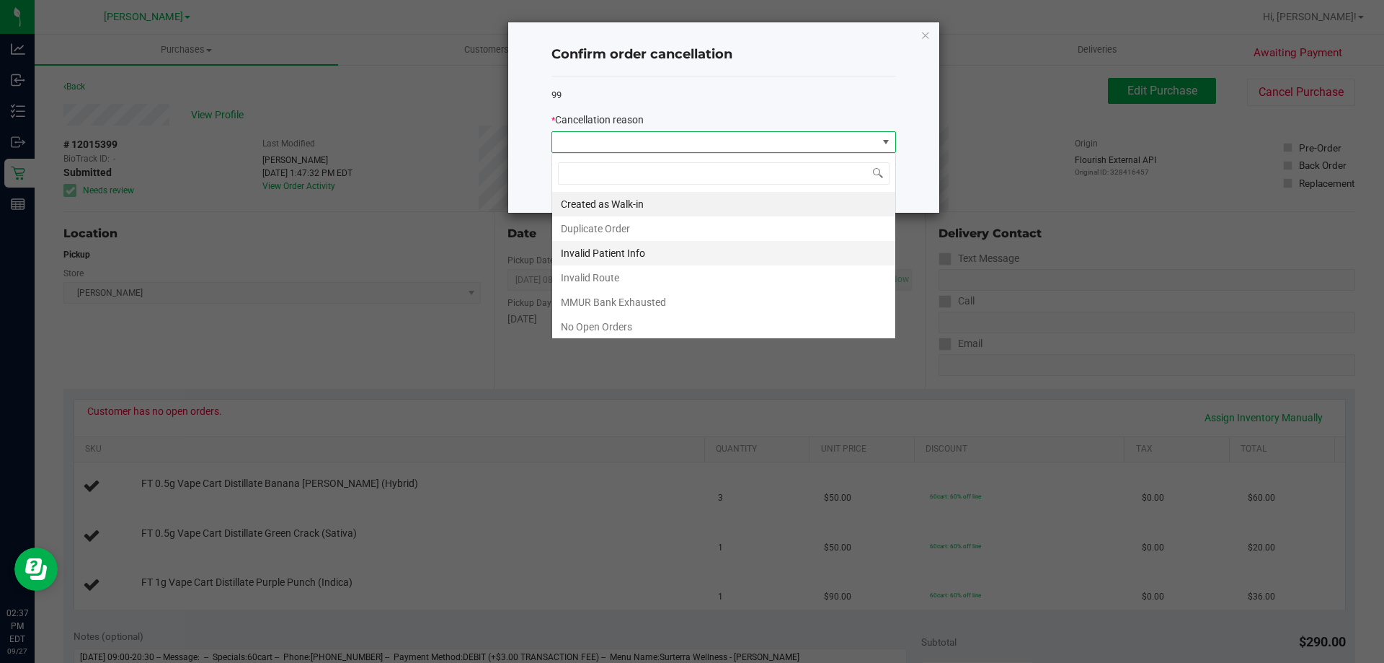
scroll to position [22, 345]
click at [647, 318] on li "No Open Orders" at bounding box center [723, 326] width 343 height 25
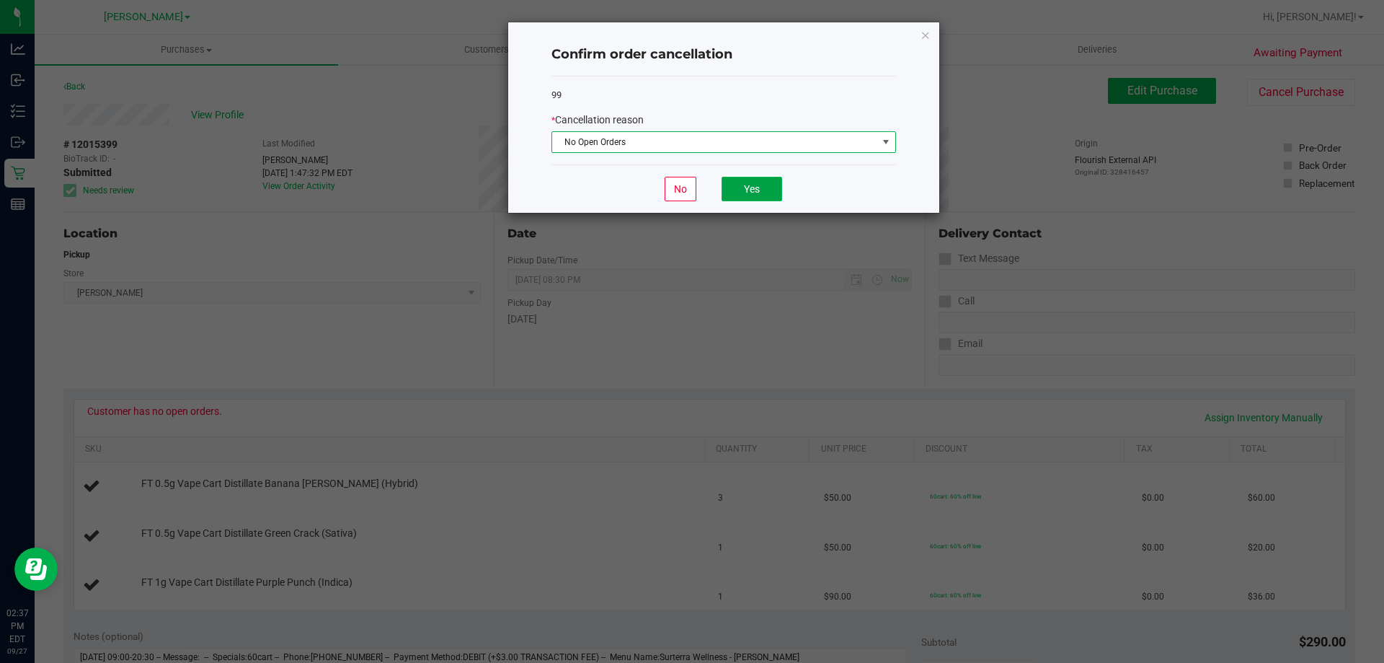
click at [761, 191] on button "Yes" at bounding box center [752, 189] width 61 height 25
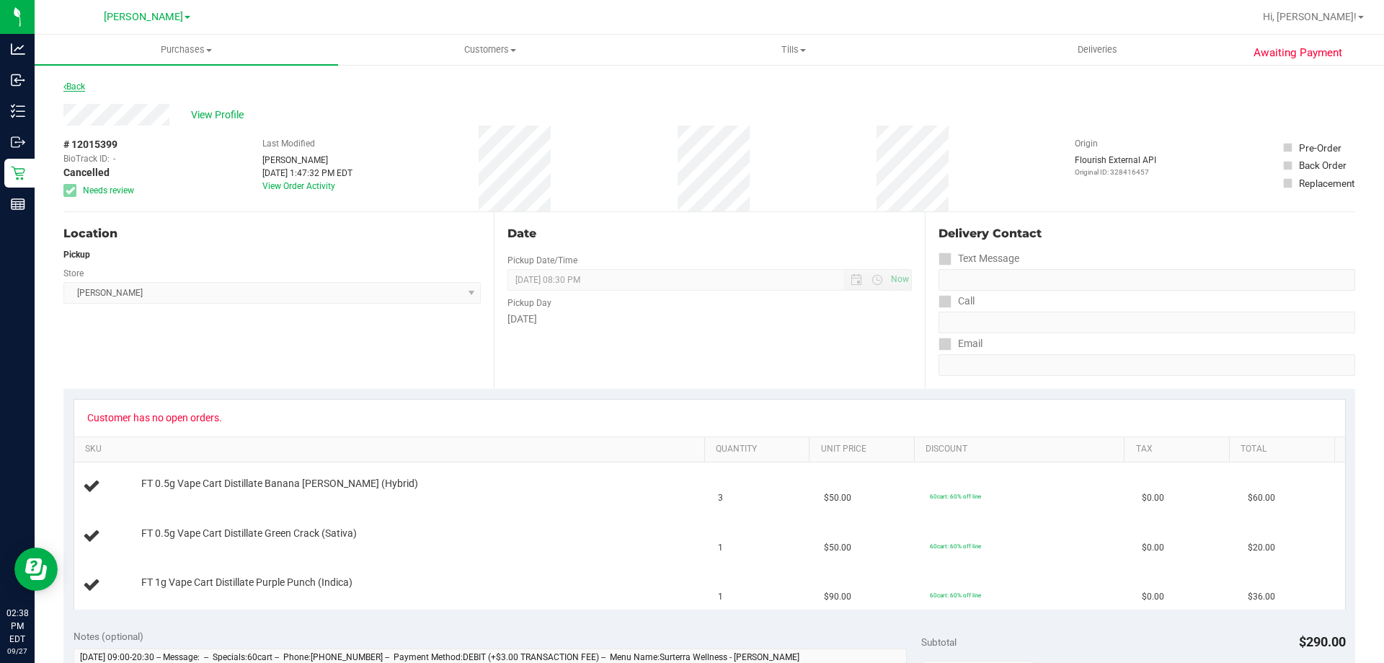
click at [85, 83] on link "Back" at bounding box center [74, 86] width 22 height 10
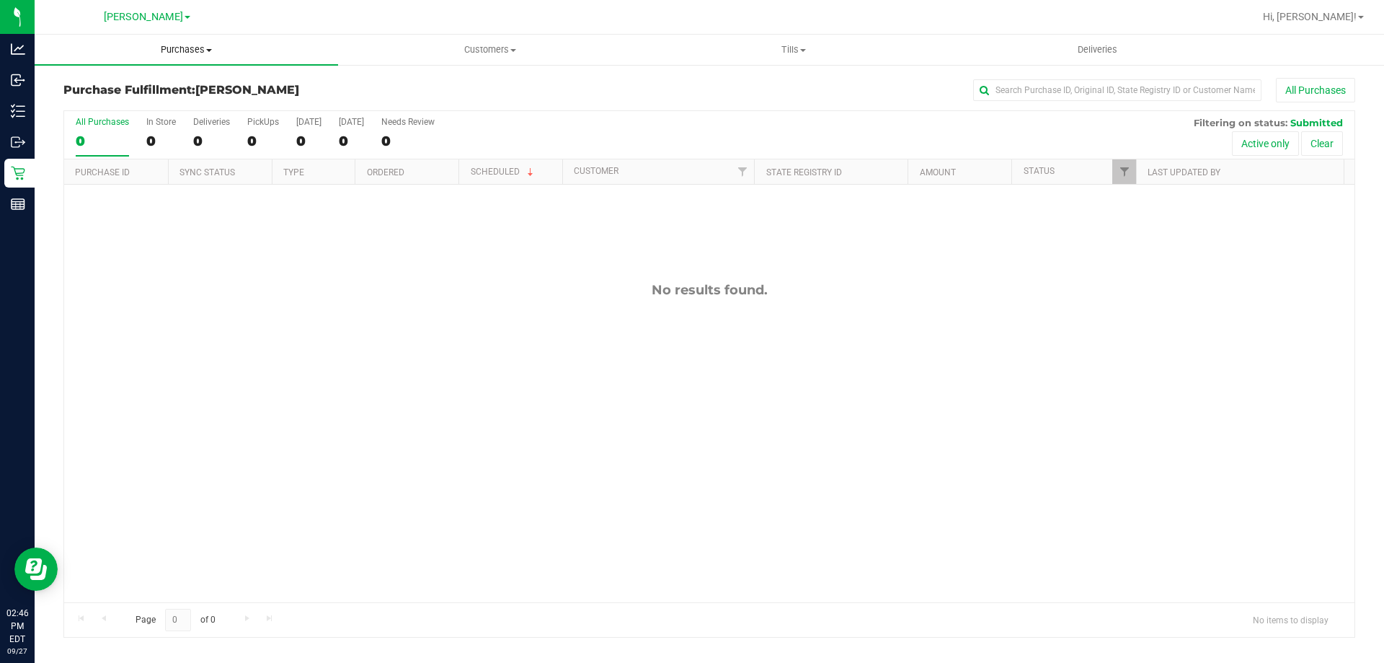
click at [200, 59] on uib-tab-heading "Purchases Summary of purchases Fulfillment All purchases" at bounding box center [187, 50] width 304 height 30
click at [115, 107] on span "Fulfillment" at bounding box center [79, 104] width 89 height 12
click at [169, 49] on span "Purchases" at bounding box center [187, 49] width 304 height 13
click at [137, 111] on li "Fulfillment" at bounding box center [187, 104] width 304 height 17
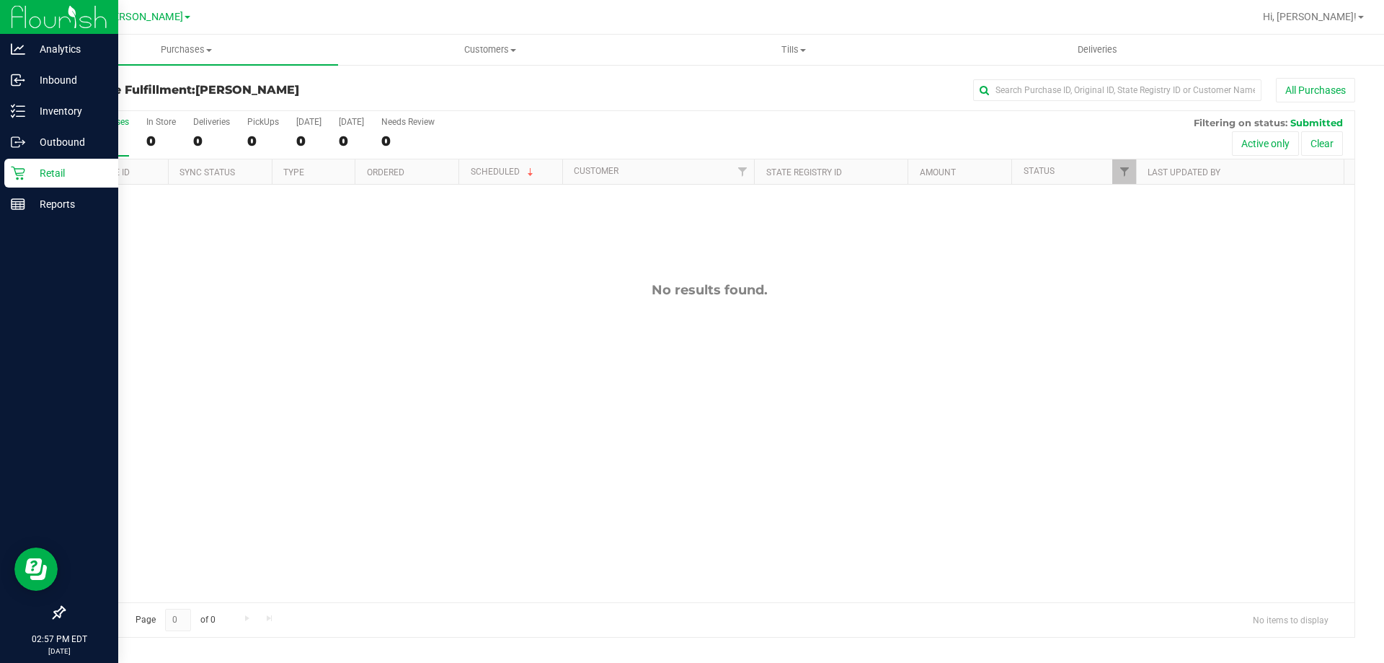
click at [21, 173] on icon at bounding box center [18, 174] width 14 height 14
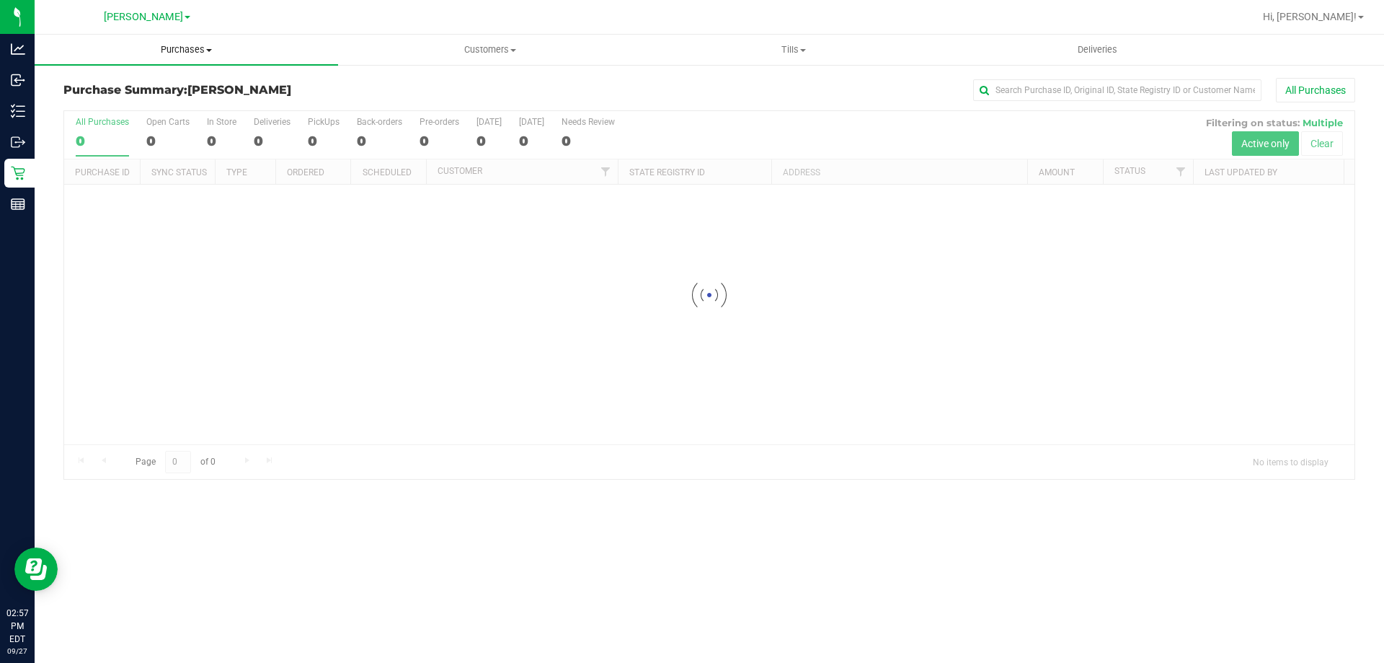
click at [207, 45] on span "Purchases" at bounding box center [187, 49] width 304 height 13
click at [105, 105] on span "Fulfillment" at bounding box center [79, 104] width 89 height 12
